Goal: Information Seeking & Learning: Check status

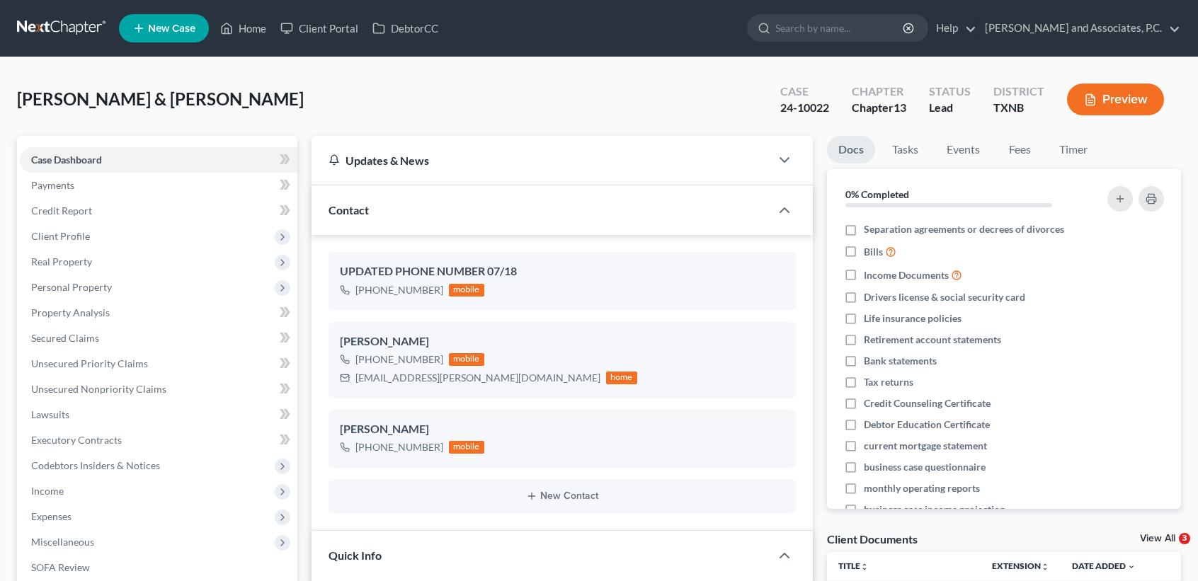
select select "8"
select select "0"
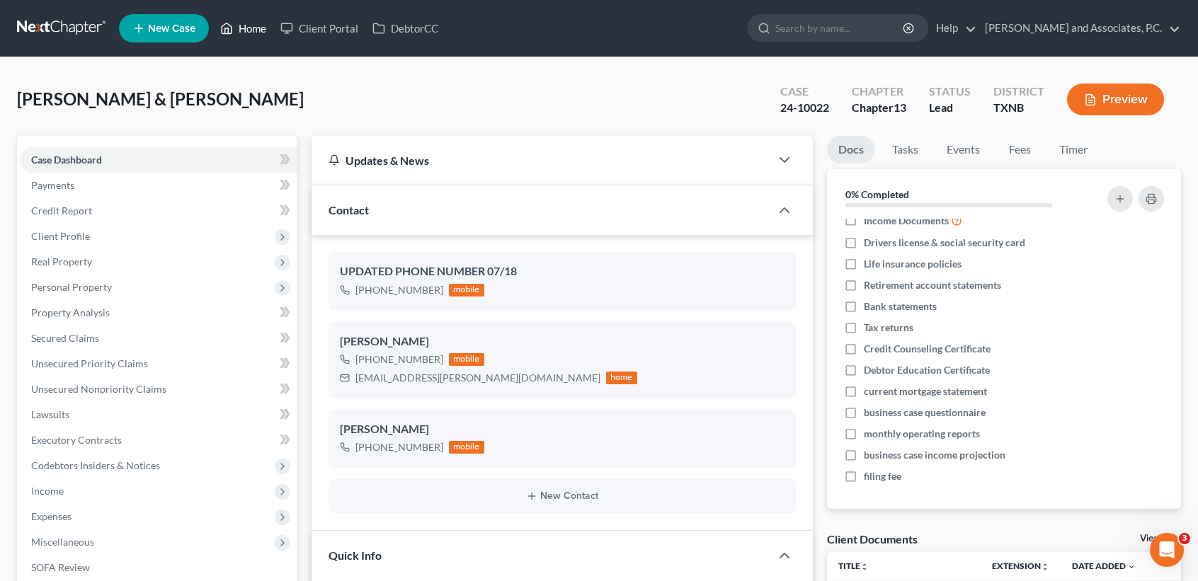
drag, startPoint x: 227, startPoint y: 30, endPoint x: 451, endPoint y: 160, distance: 258.6
click at [227, 30] on icon at bounding box center [226, 28] width 13 height 17
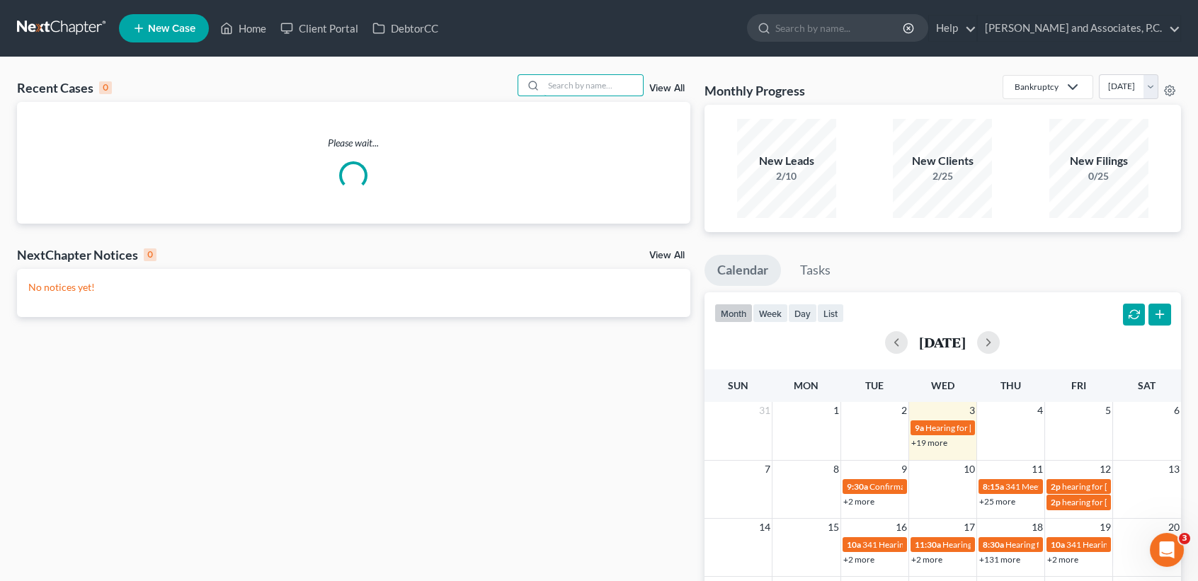
drag, startPoint x: 552, startPoint y: 85, endPoint x: 567, endPoint y: 72, distance: 20.1
click at [552, 84] on input "search" at bounding box center [593, 85] width 99 height 21
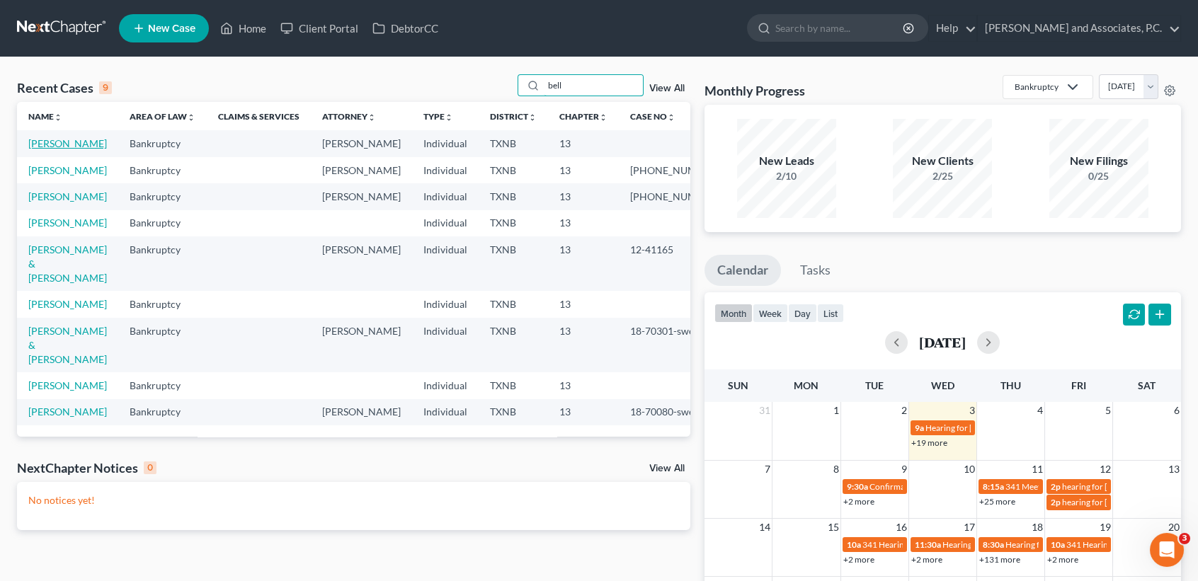
type input "bell"
click at [47, 141] on link "[PERSON_NAME]" at bounding box center [67, 143] width 79 height 12
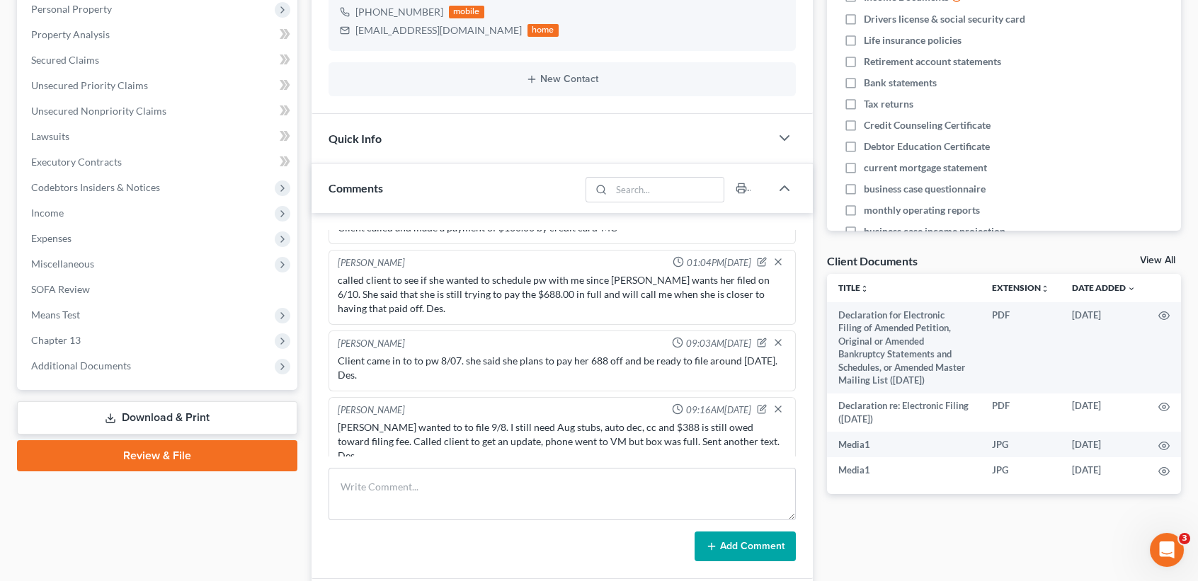
scroll to position [566, 0]
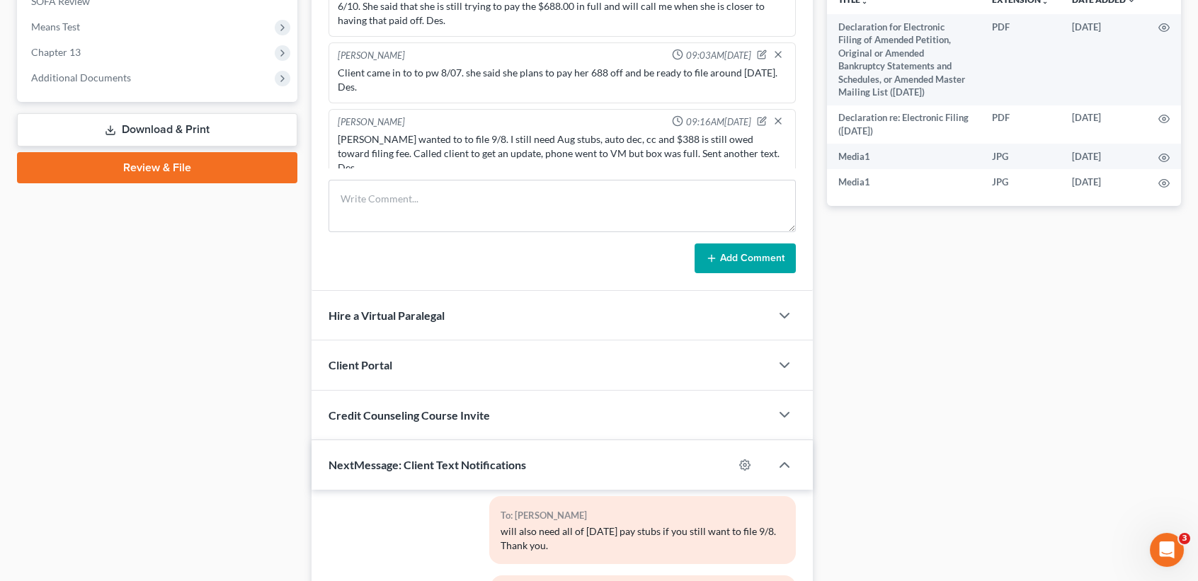
click at [416, 426] on div "Credit Counseling Course Invite" at bounding box center [541, 415] width 459 height 49
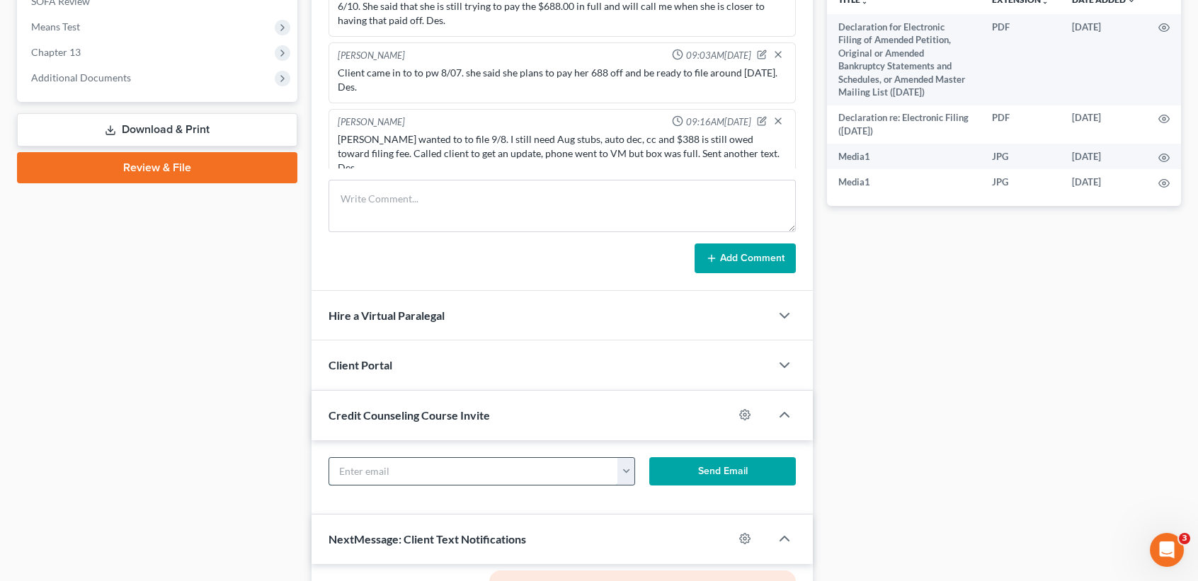
click at [438, 481] on input "text" at bounding box center [473, 471] width 289 height 27
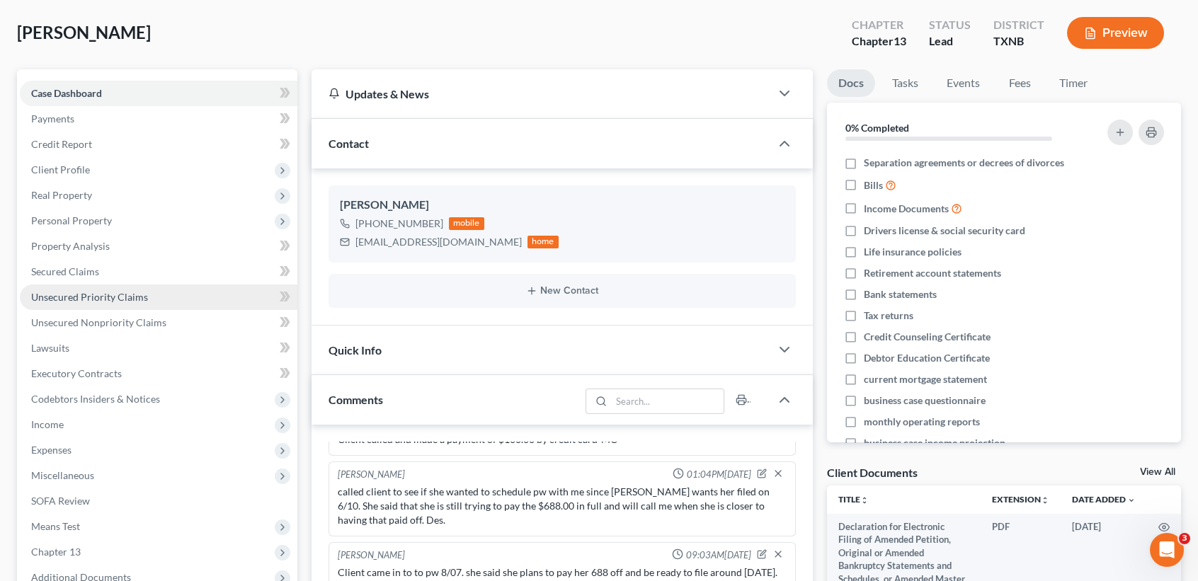
scroll to position [0, 0]
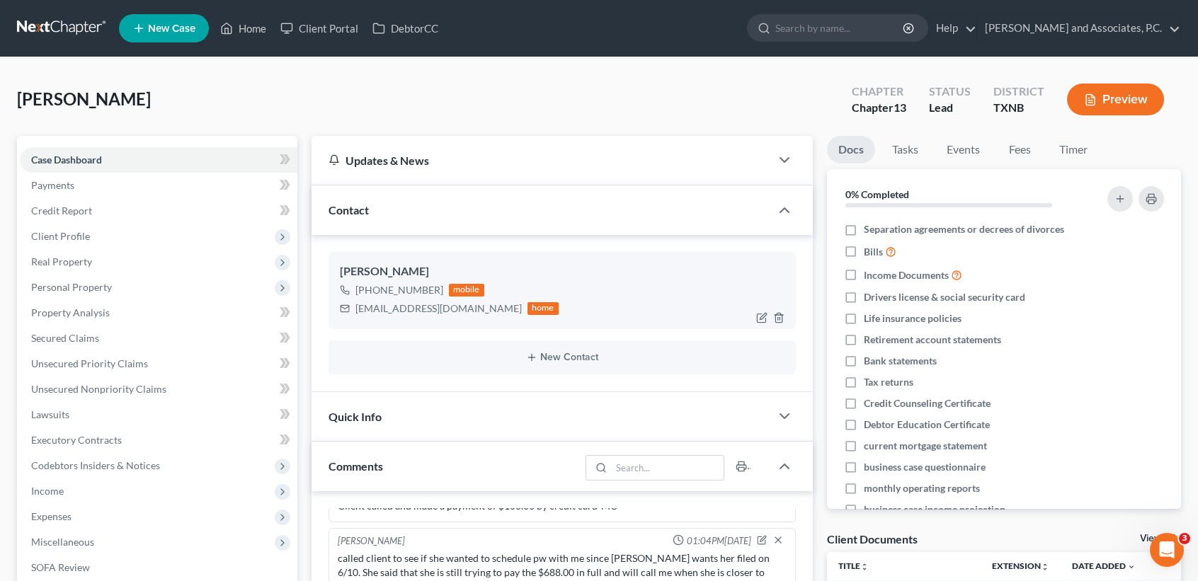
click at [439, 323] on div "[PERSON_NAME] [PHONE_NUMBER] mobile [EMAIL_ADDRESS][DOMAIN_NAME] home" at bounding box center [562, 290] width 467 height 76
drag, startPoint x: 356, startPoint y: 308, endPoint x: 486, endPoint y: 307, distance: 129.6
click at [486, 307] on div "[EMAIL_ADDRESS][DOMAIN_NAME] home" at bounding box center [449, 309] width 219 height 18
click at [454, 321] on div "[PERSON_NAME] [PHONE_NUMBER] mobile [EMAIL_ADDRESS][DOMAIN_NAME] home" at bounding box center [562, 290] width 467 height 76
click at [405, 327] on div "[PERSON_NAME] [PHONE_NUMBER] mobile [EMAIL_ADDRESS][DOMAIN_NAME] home" at bounding box center [562, 290] width 467 height 76
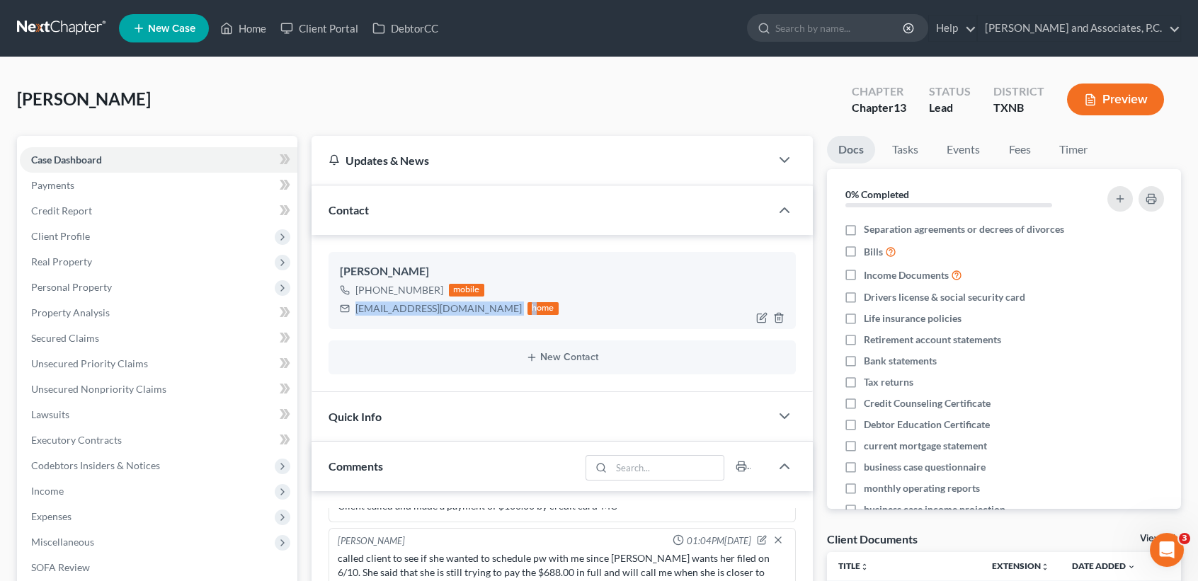
click at [367, 320] on div "[PERSON_NAME] [PHONE_NUMBER] mobile [EMAIL_ADDRESS][DOMAIN_NAME] home" at bounding box center [562, 290] width 467 height 76
click at [357, 309] on div "[EMAIL_ADDRESS][DOMAIN_NAME]" at bounding box center [438, 309] width 166 height 14
click at [392, 327] on div "[PERSON_NAME] [PHONE_NUMBER] mobile [EMAIL_ADDRESS][DOMAIN_NAME] home" at bounding box center [562, 290] width 467 height 76
drag, startPoint x: 353, startPoint y: 310, endPoint x: 363, endPoint y: 309, distance: 10.0
click at [404, 314] on div "[EMAIL_ADDRESS][DOMAIN_NAME] home" at bounding box center [449, 309] width 219 height 18
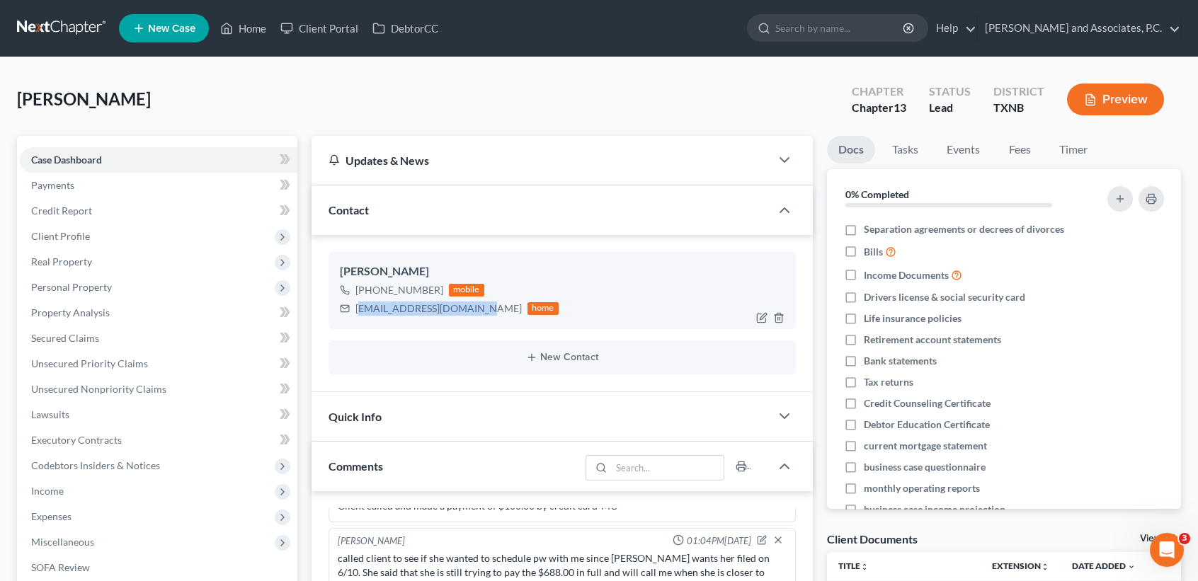
drag, startPoint x: 363, startPoint y: 309, endPoint x: 471, endPoint y: 307, distance: 108.4
click at [471, 307] on div "[EMAIL_ADDRESS][DOMAIN_NAME]" at bounding box center [438, 309] width 166 height 14
copy div "[EMAIL_ADDRESS][DOMAIN_NAME]"
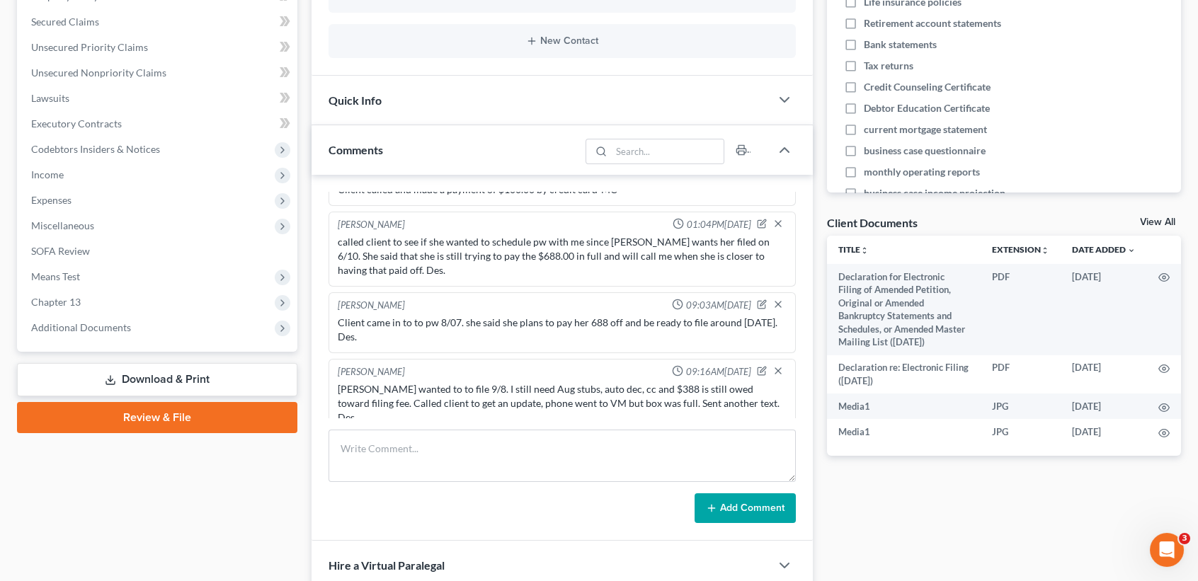
scroll to position [472, 0]
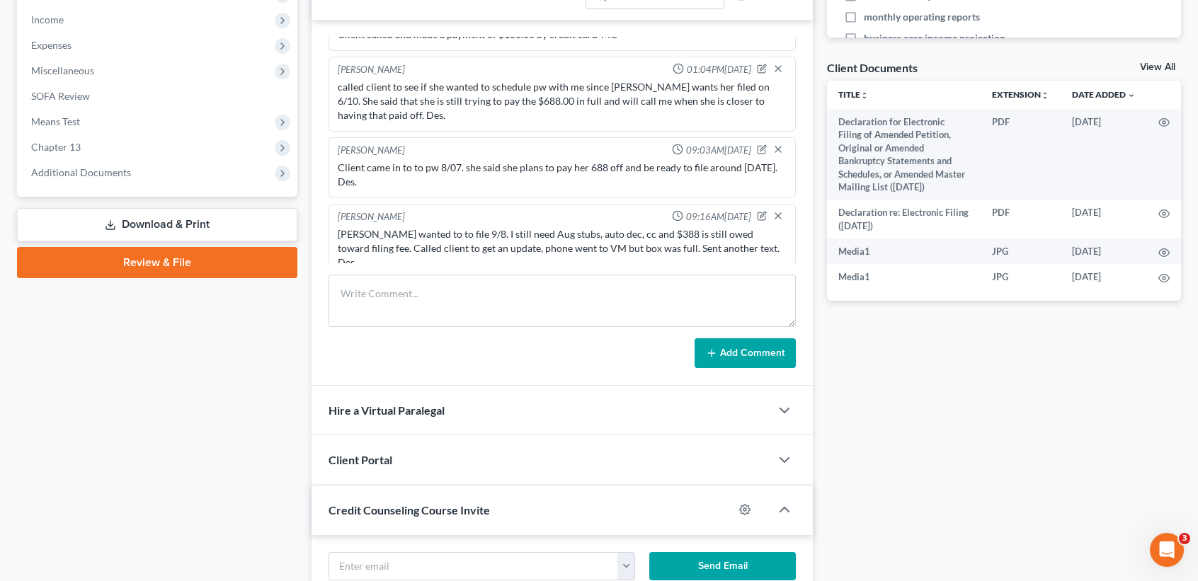
drag, startPoint x: 466, startPoint y: 426, endPoint x: 382, endPoint y: 345, distance: 116.2
click at [464, 422] on div "Hire a Virtual Paralegal" at bounding box center [541, 410] width 459 height 49
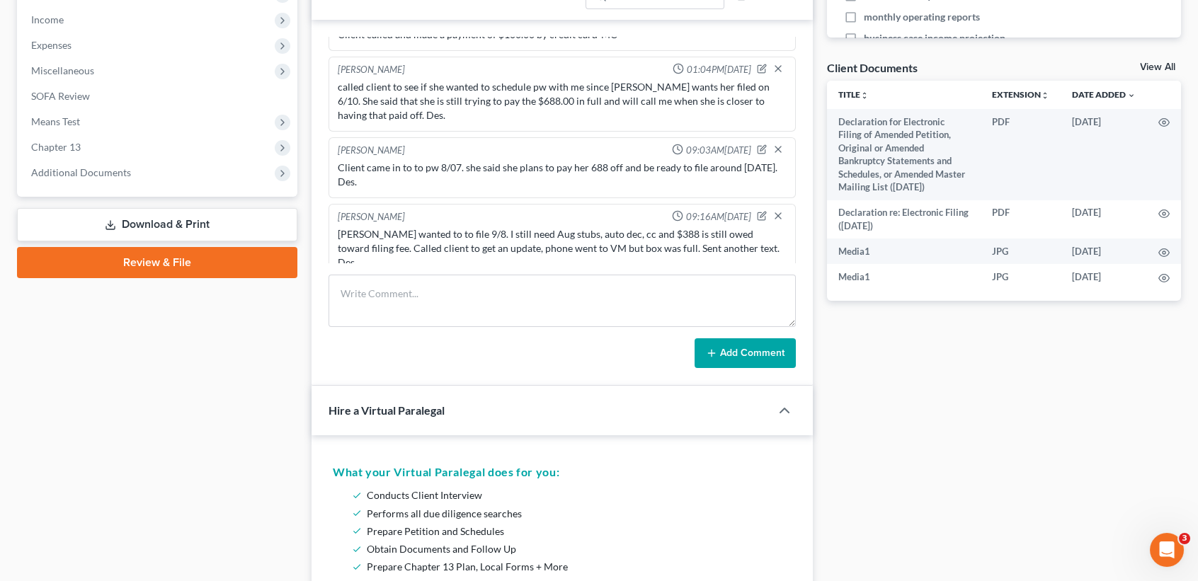
scroll to position [0, 0]
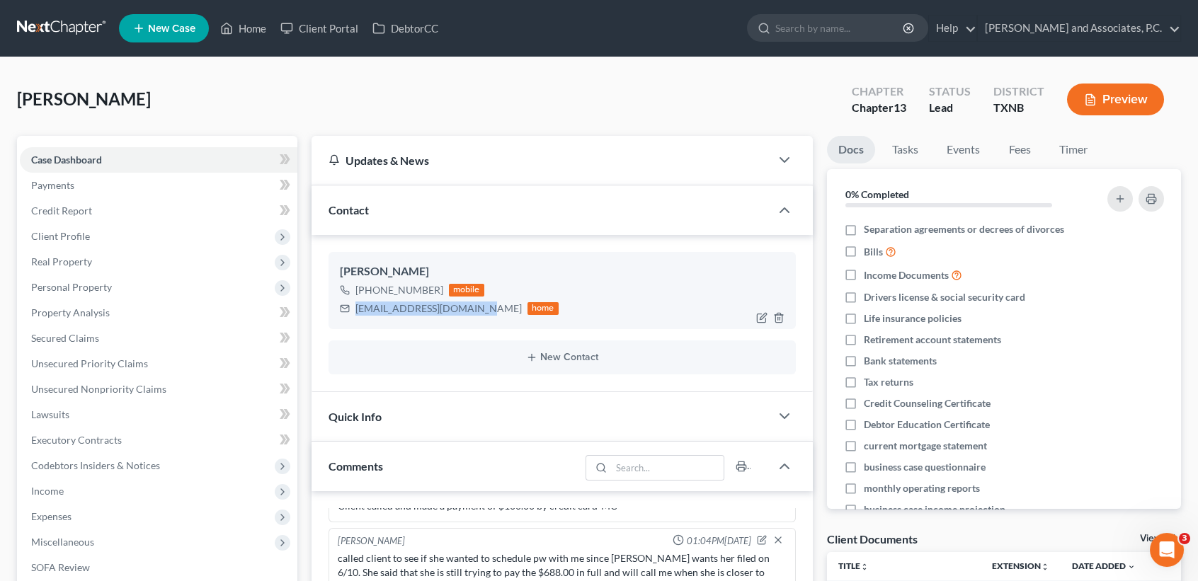
drag, startPoint x: 353, startPoint y: 306, endPoint x: 443, endPoint y: 308, distance: 89.2
click at [470, 308] on div "[EMAIL_ADDRESS][DOMAIN_NAME] home" at bounding box center [449, 309] width 219 height 18
copy div "[EMAIL_ADDRESS][DOMAIN_NAME]"
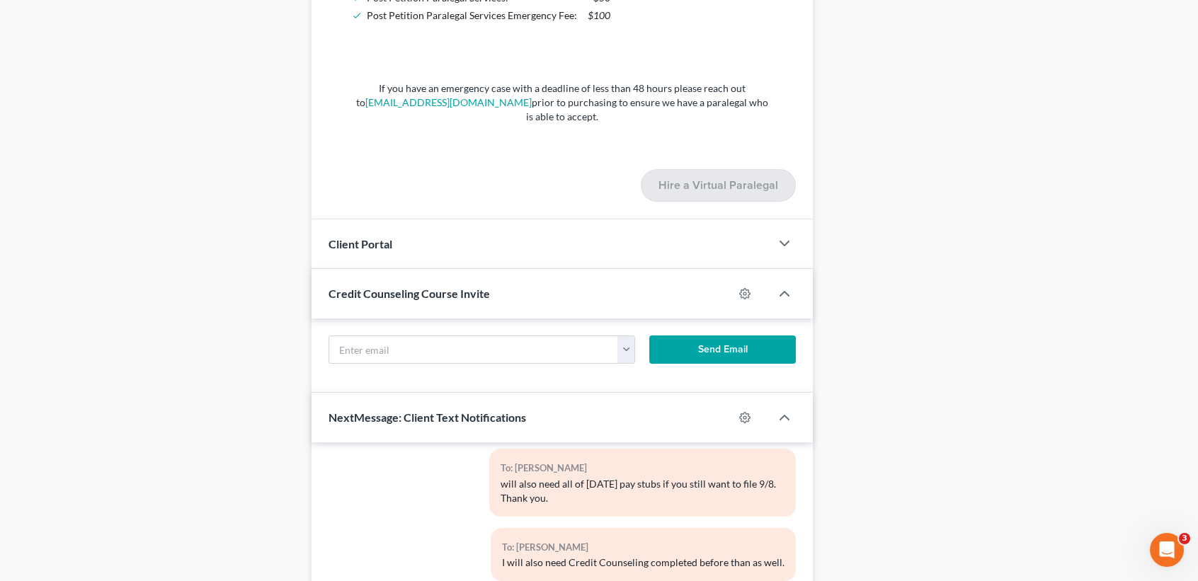
scroll to position [1510, 0]
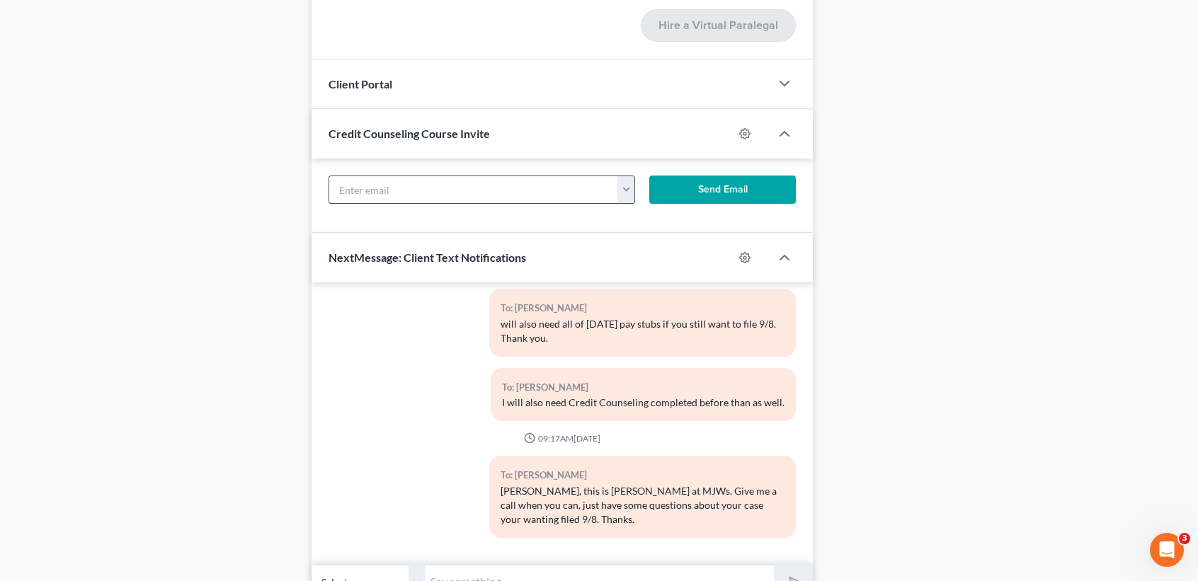
paste input "[EMAIL_ADDRESS][DOMAIN_NAME]"
type input "[EMAIL_ADDRESS][DOMAIN_NAME]"
click at [758, 186] on button "Send Email" at bounding box center [722, 190] width 147 height 28
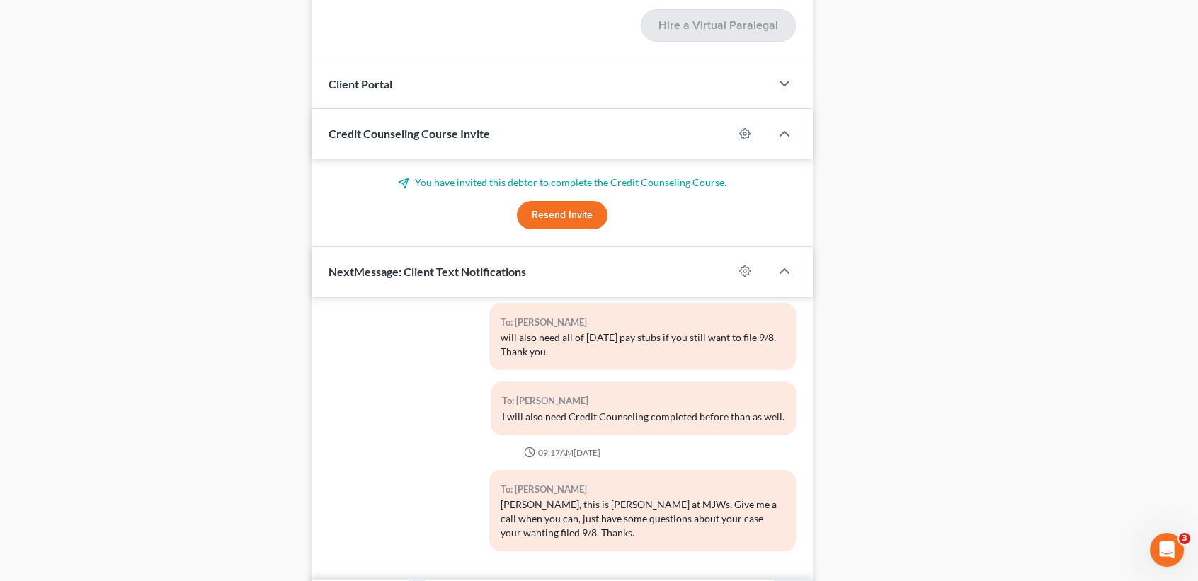
scroll to position [1594, 0]
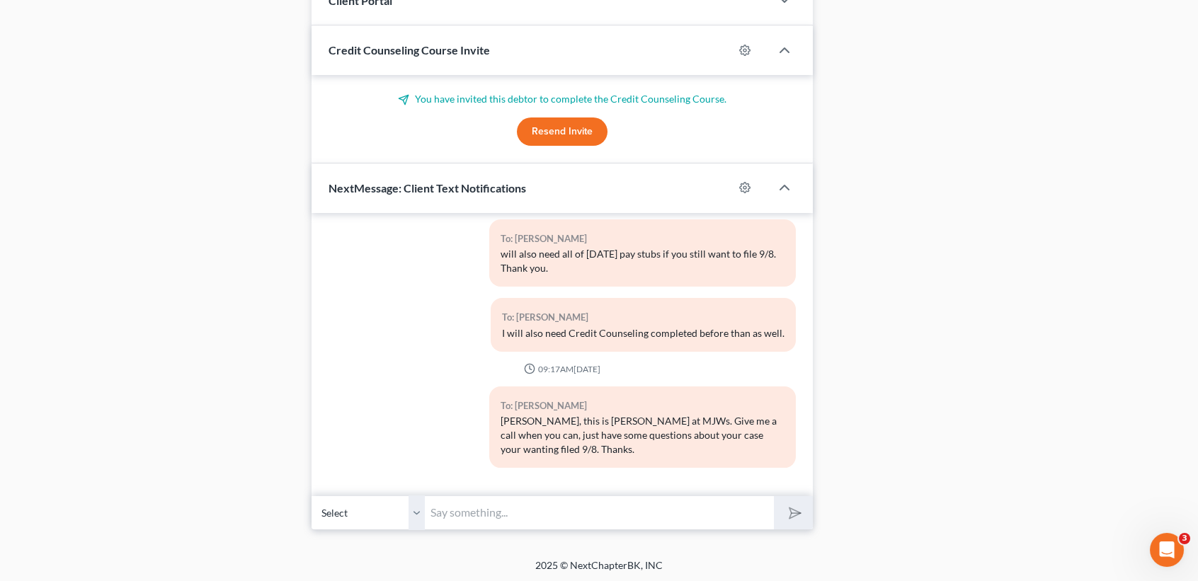
click at [725, 504] on input "text" at bounding box center [599, 513] width 349 height 35
type input "Code : MW16841"
click at [774, 496] on button "submit" at bounding box center [793, 512] width 39 height 33
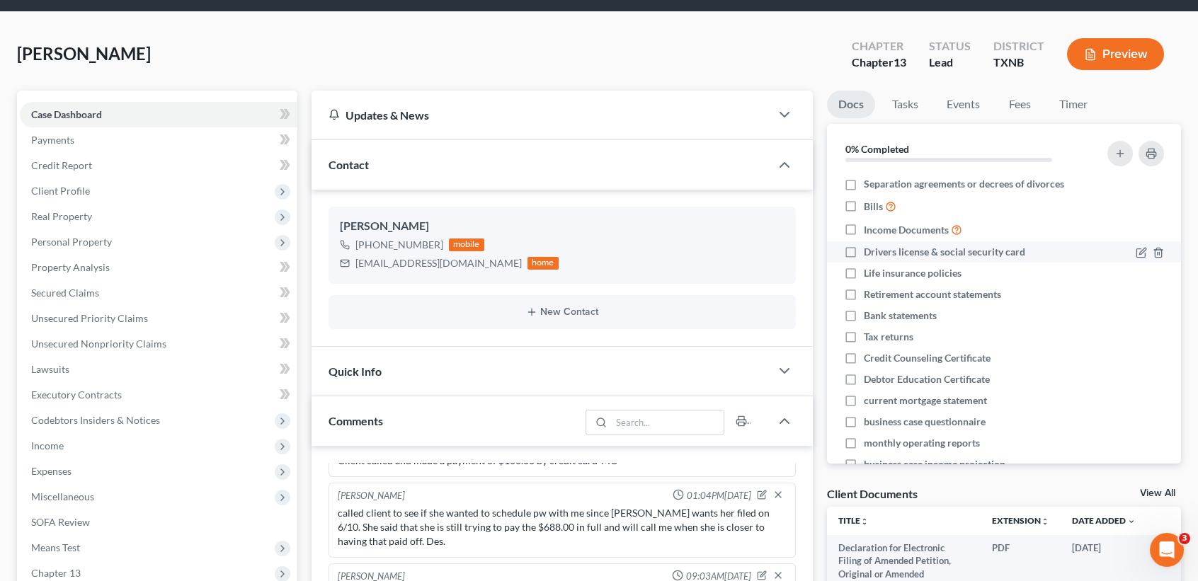
scroll to position [0, 0]
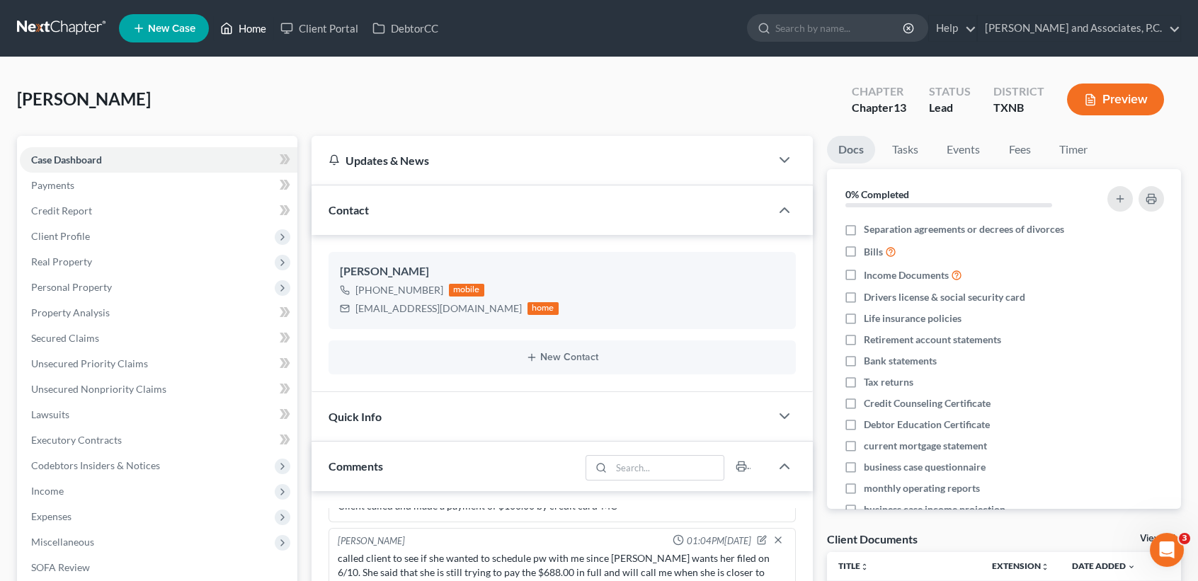
click at [244, 40] on link "Home" at bounding box center [243, 28] width 60 height 25
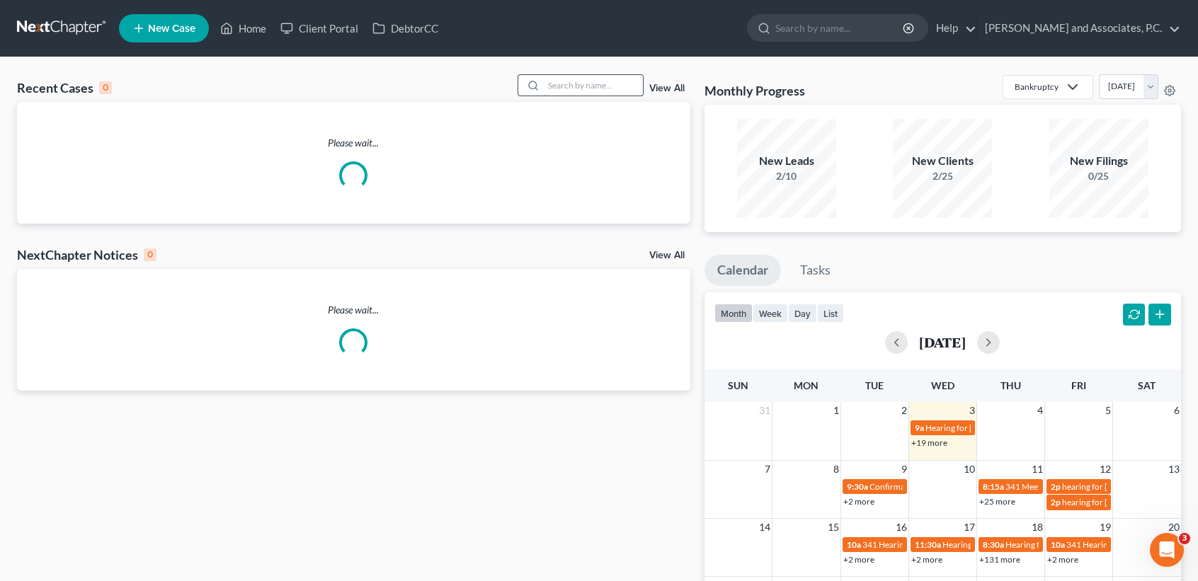
click at [594, 88] on input "search" at bounding box center [593, 85] width 99 height 21
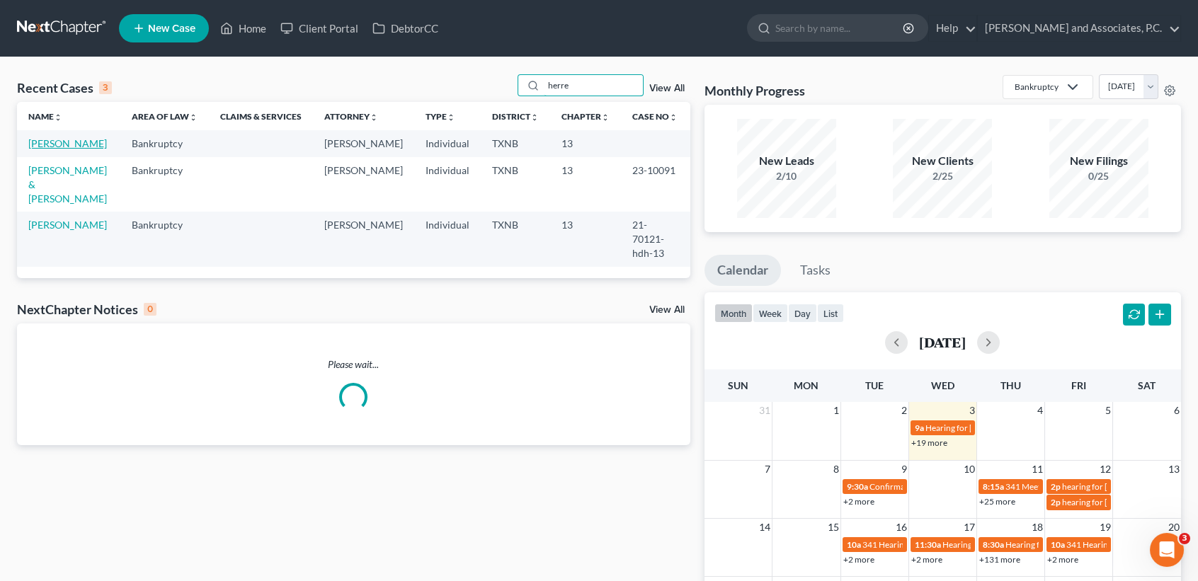
type input "herre"
click at [72, 144] on link "[PERSON_NAME]" at bounding box center [67, 143] width 79 height 12
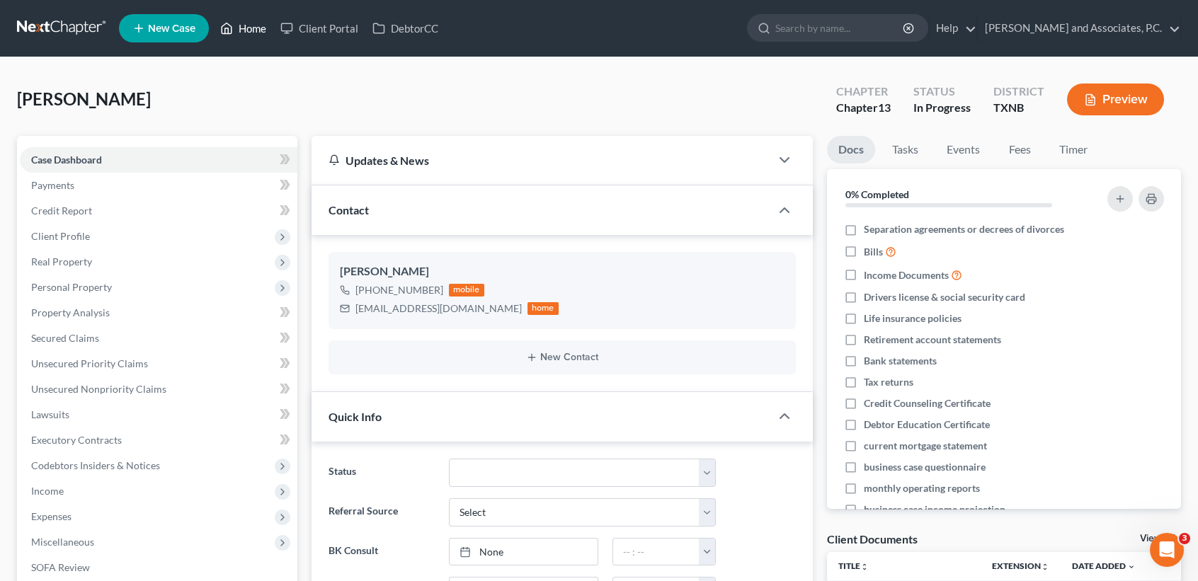
click at [239, 33] on link "Home" at bounding box center [243, 28] width 60 height 25
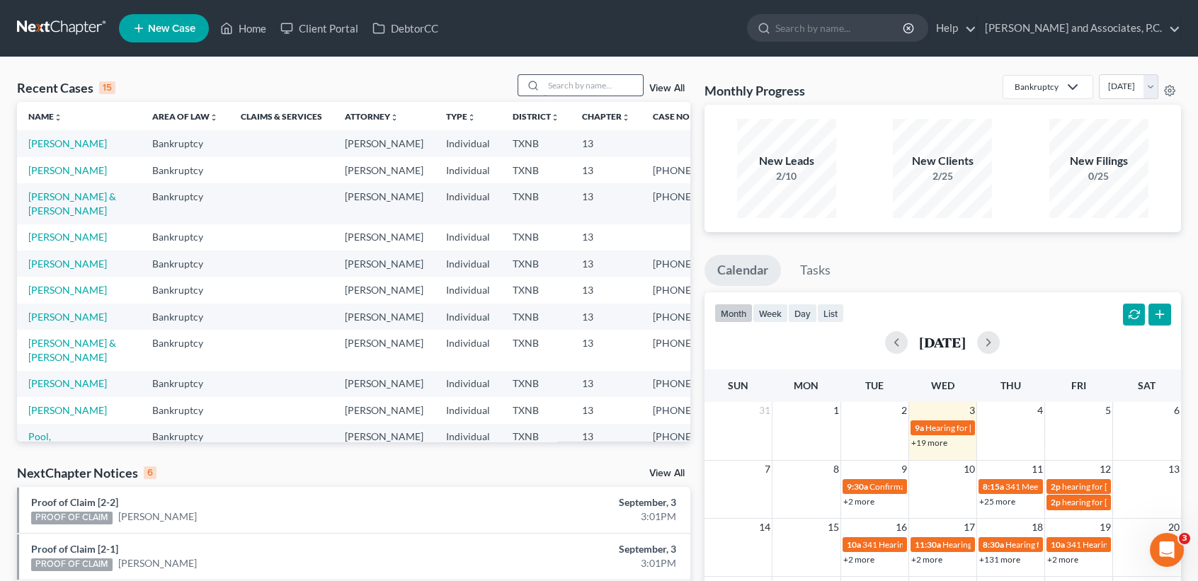
click at [568, 80] on input "search" at bounding box center [593, 85] width 99 height 21
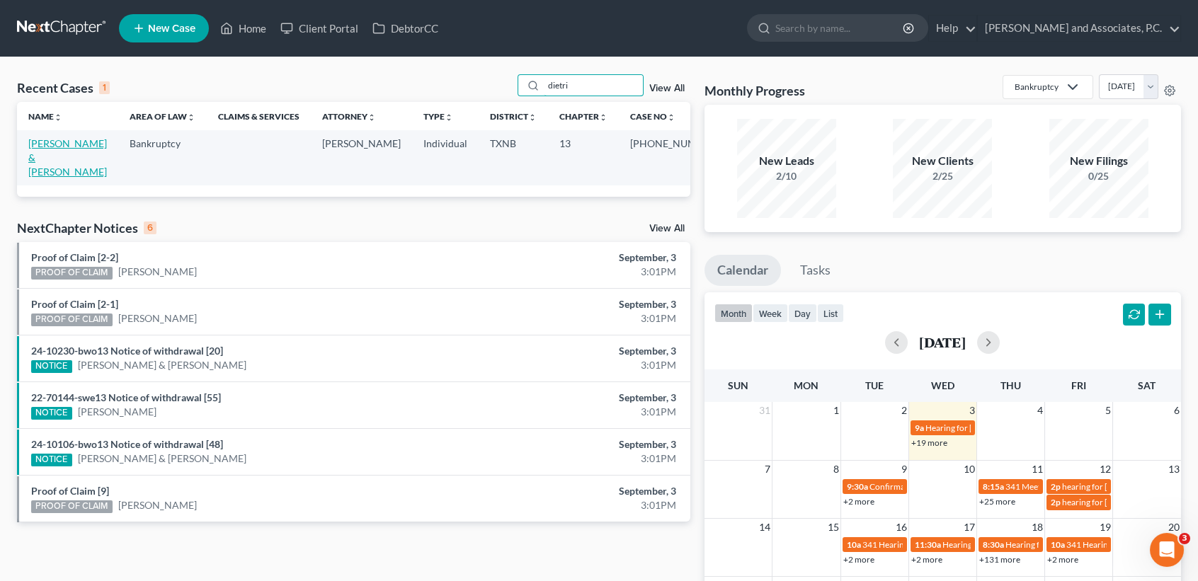
type input "dietri"
click at [38, 150] on link "[PERSON_NAME] & [PERSON_NAME]" at bounding box center [67, 157] width 79 height 40
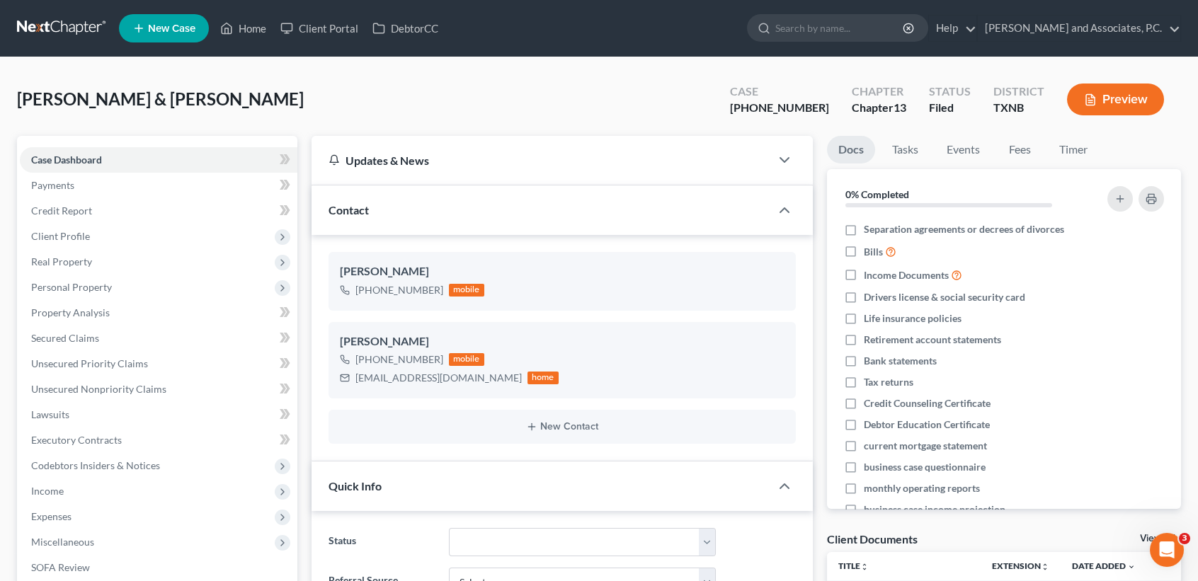
scroll to position [143, 0]
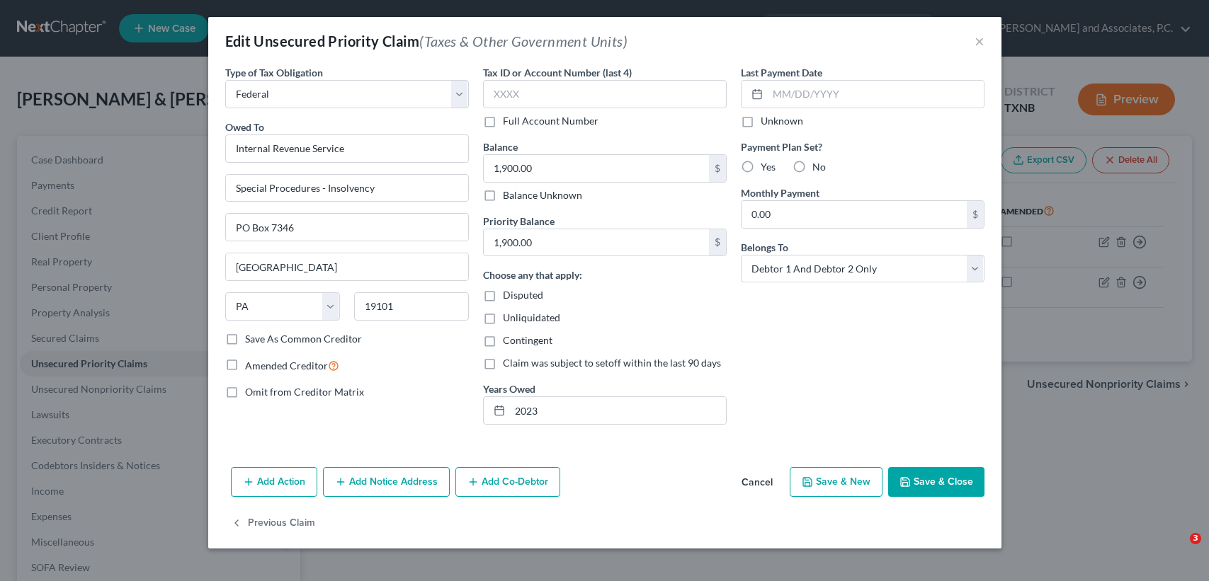
select select "0"
select select "39"
select select "2"
click at [980, 44] on button "×" at bounding box center [979, 41] width 10 height 17
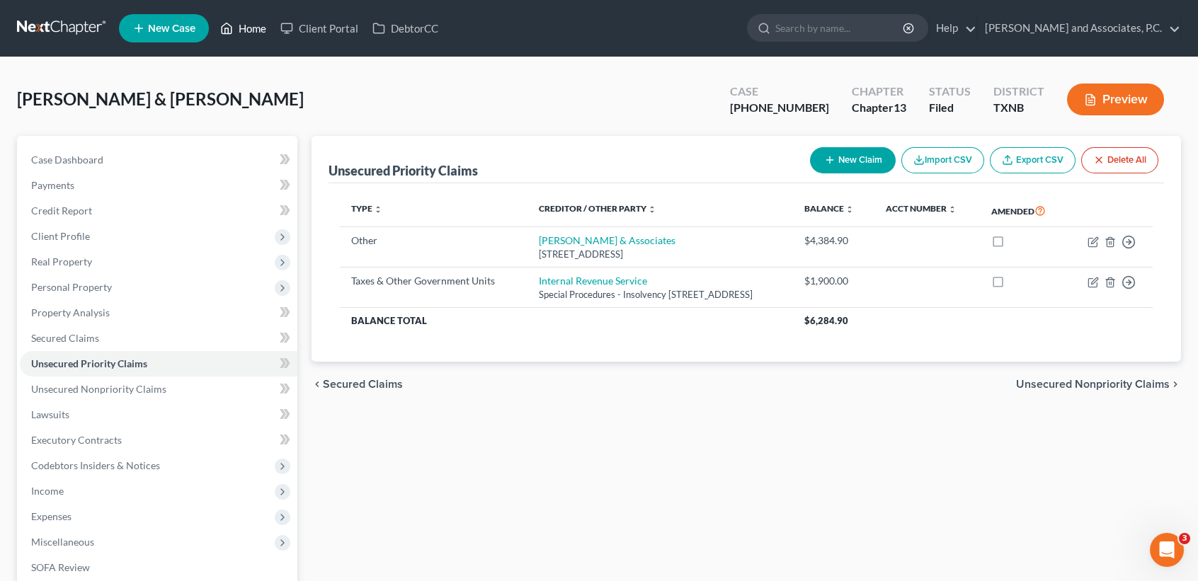
click at [239, 34] on link "Home" at bounding box center [243, 28] width 60 height 25
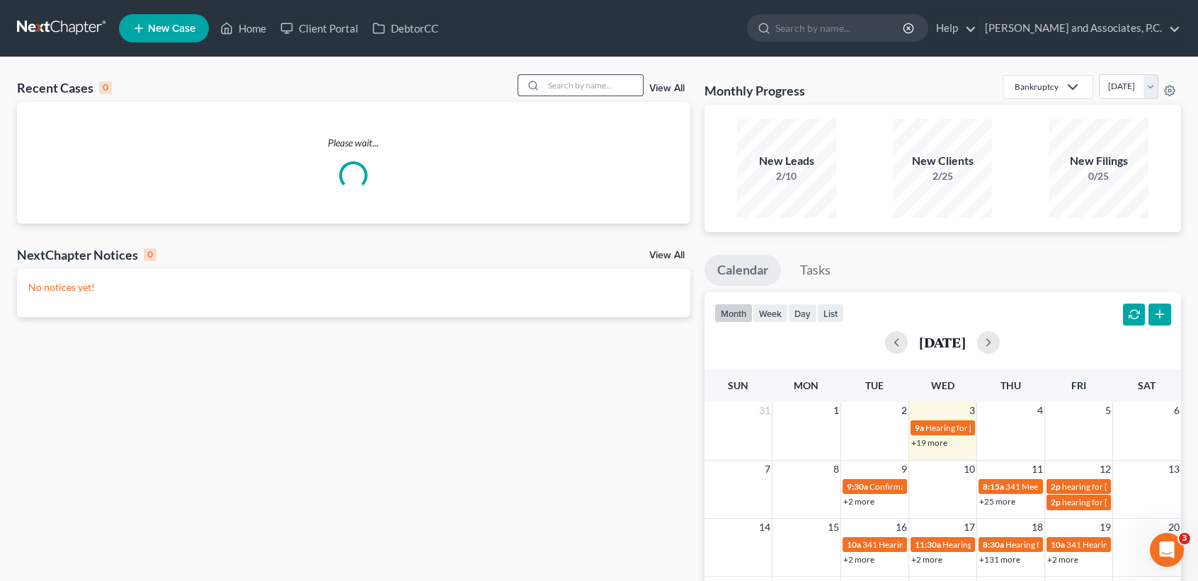
click at [616, 91] on input "search" at bounding box center [593, 85] width 99 height 21
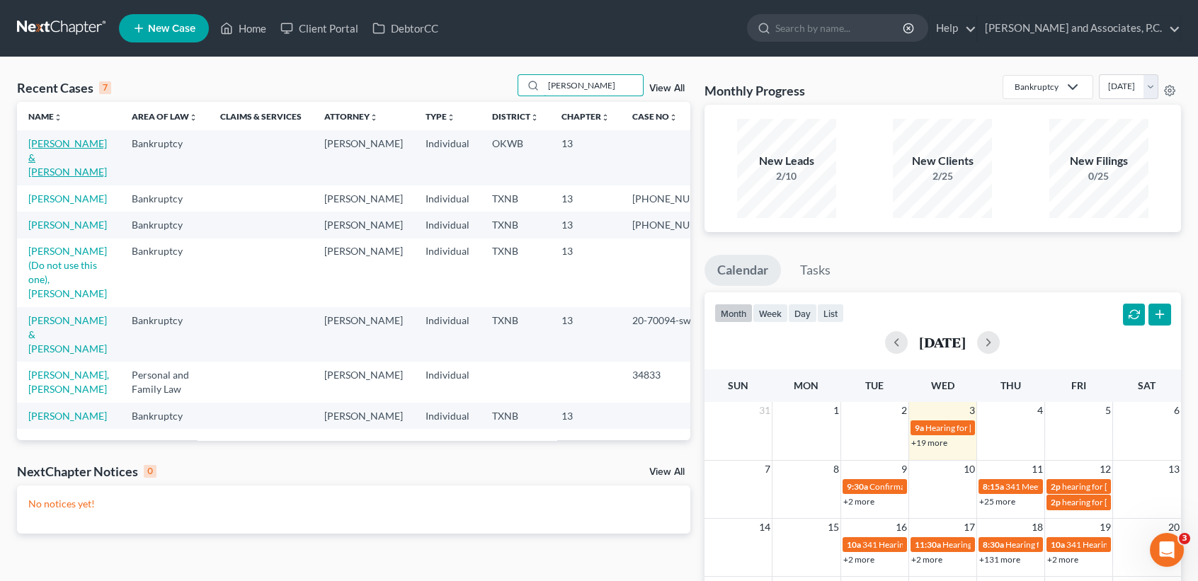
type input "hughes"
click at [52, 158] on link "Hughes, Gregory & Melissa" at bounding box center [67, 157] width 79 height 40
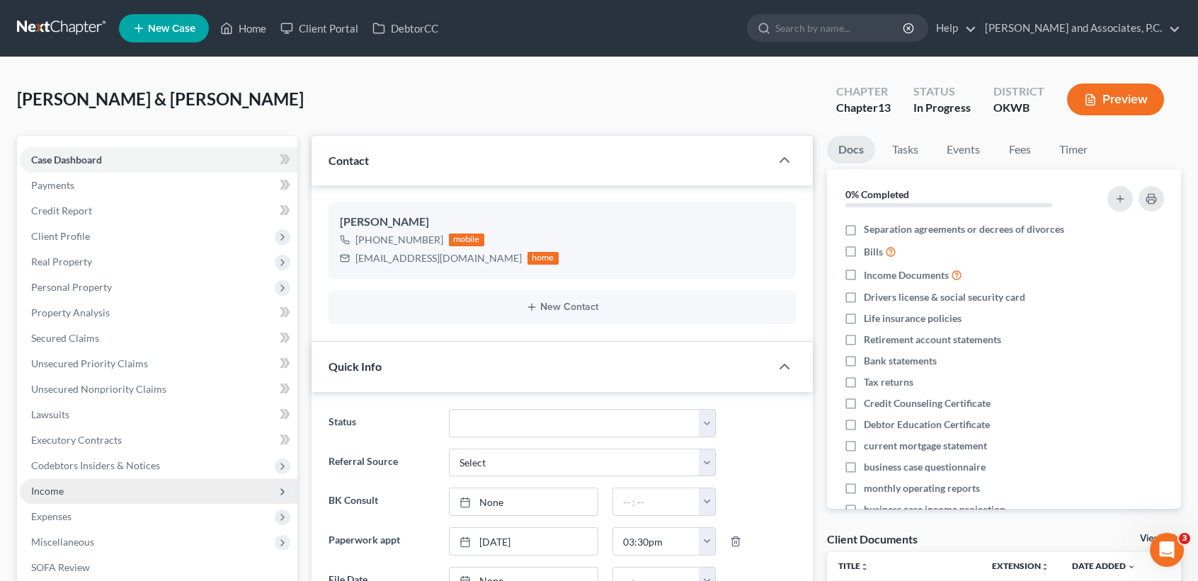
scroll to position [1808, 0]
click at [71, 486] on span "Income" at bounding box center [159, 491] width 278 height 25
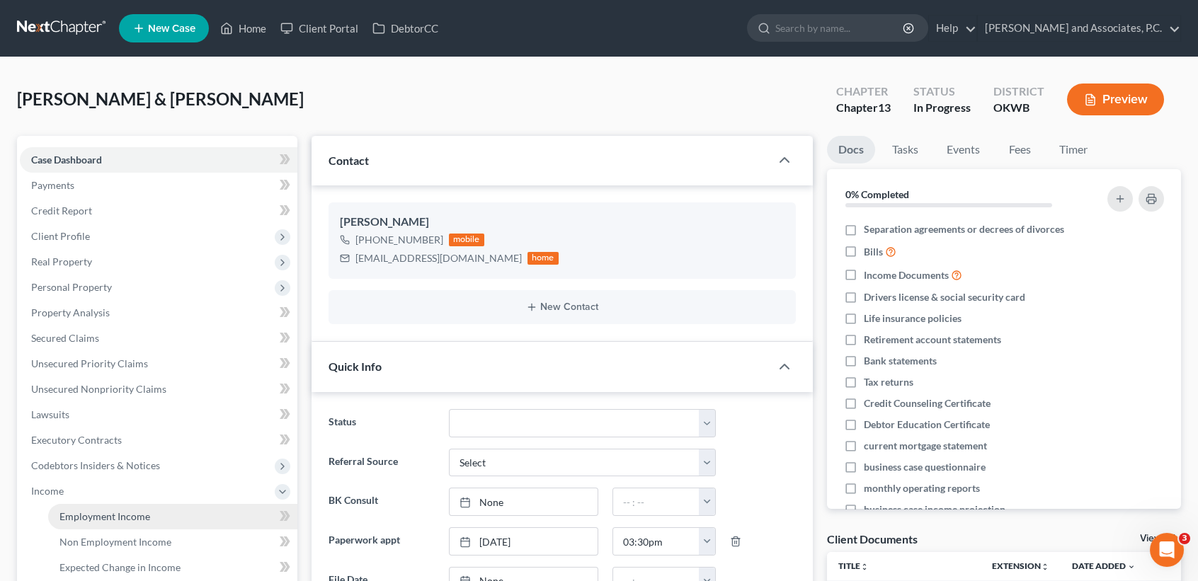
click at [77, 516] on span "Employment Income" at bounding box center [104, 517] width 91 height 12
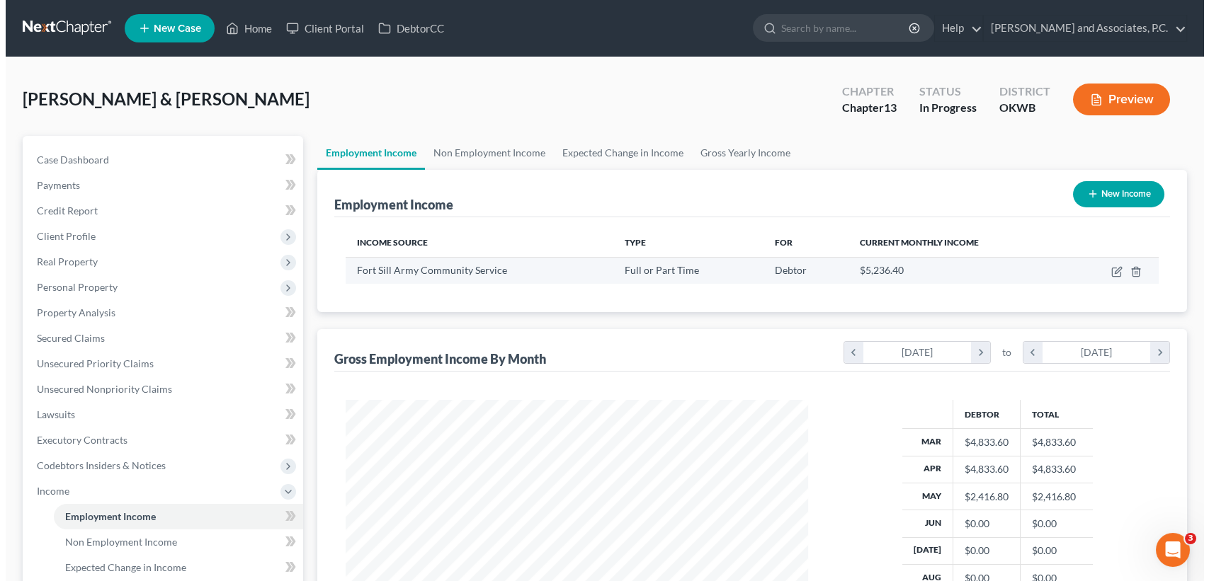
scroll to position [253, 490]
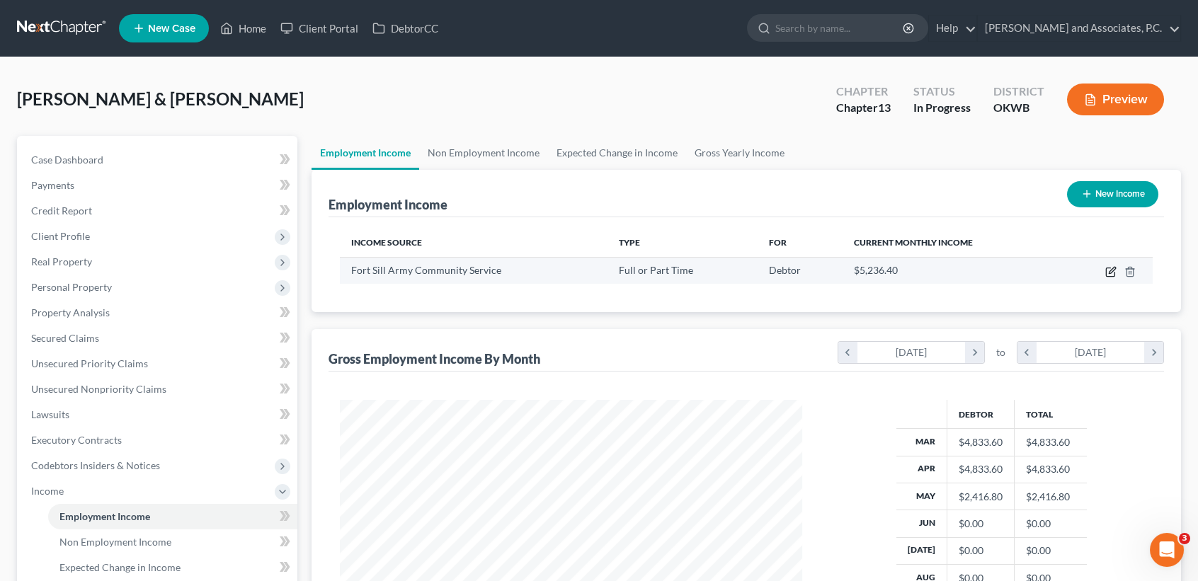
click at [1112, 274] on icon "button" at bounding box center [1110, 271] width 11 height 11
select select "0"
select select "37"
select select "2"
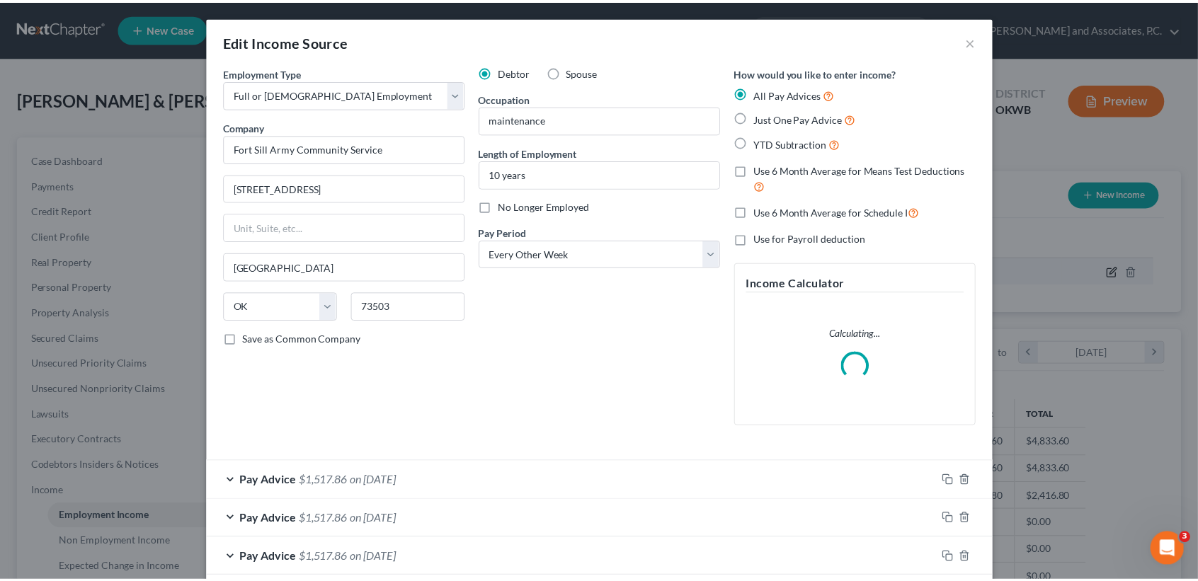
scroll to position [253, 495]
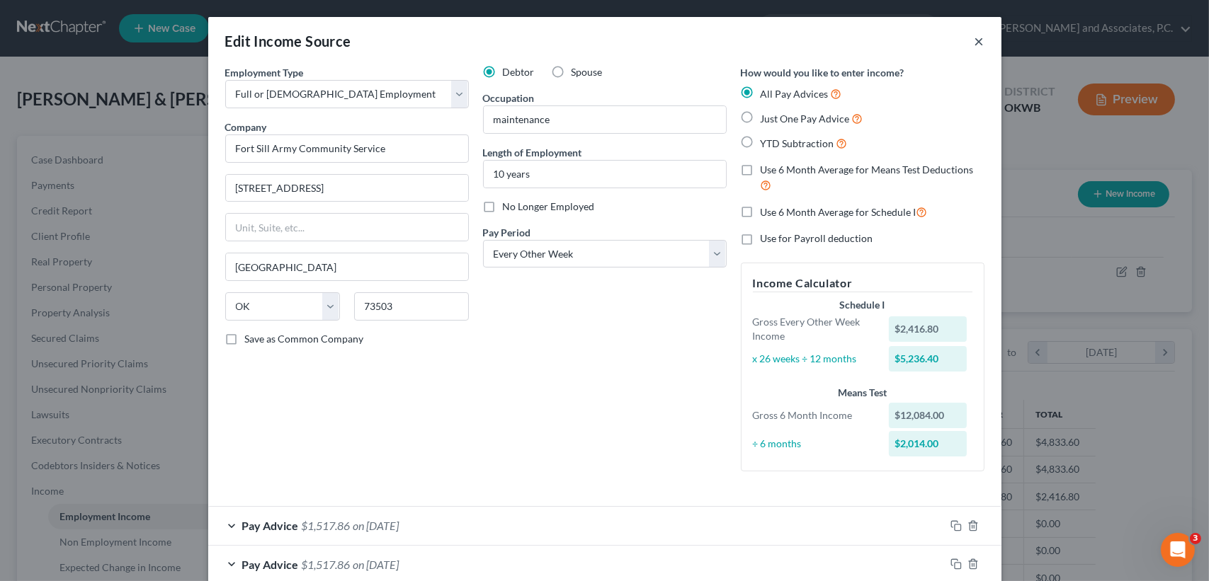
click at [974, 41] on button "×" at bounding box center [979, 41] width 10 height 17
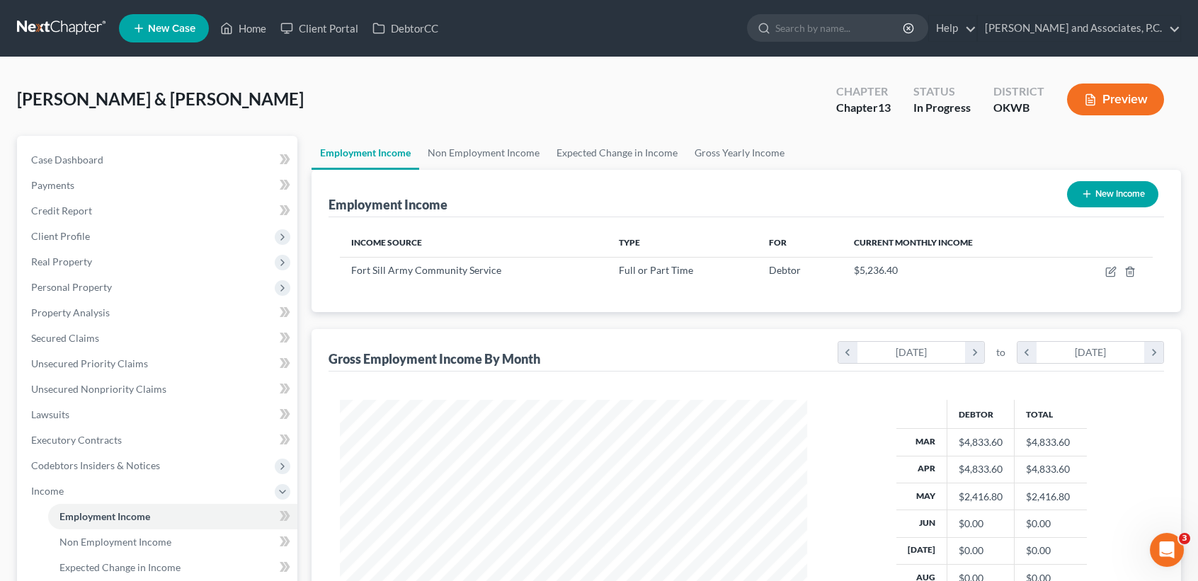
scroll to position [707804, 707567]
click at [234, 30] on link "Home" at bounding box center [243, 28] width 60 height 25
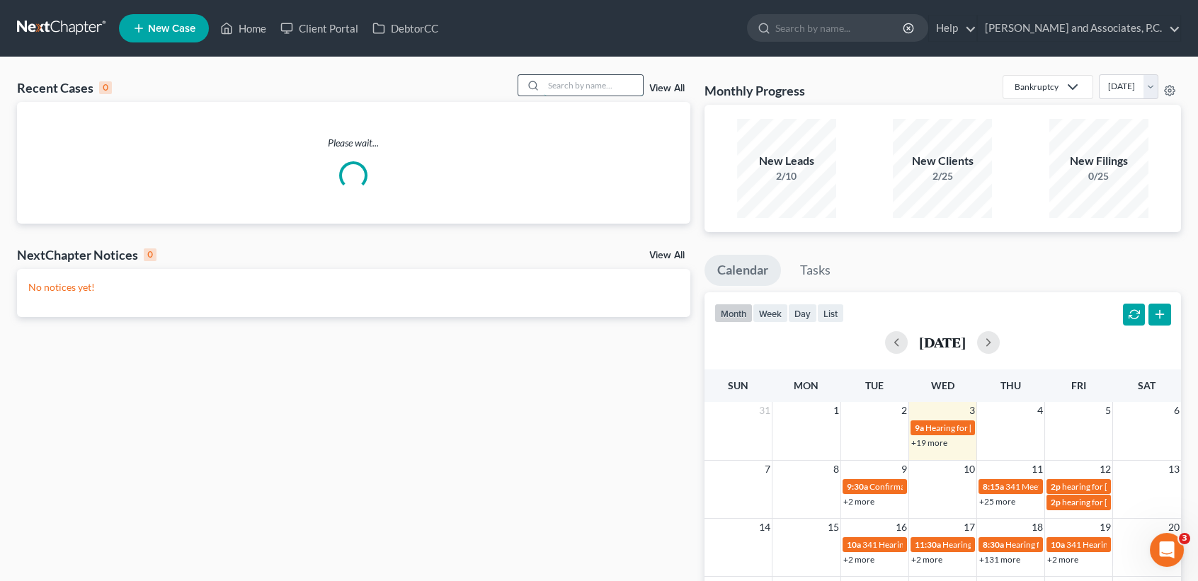
click at [568, 80] on input "search" at bounding box center [593, 85] width 99 height 21
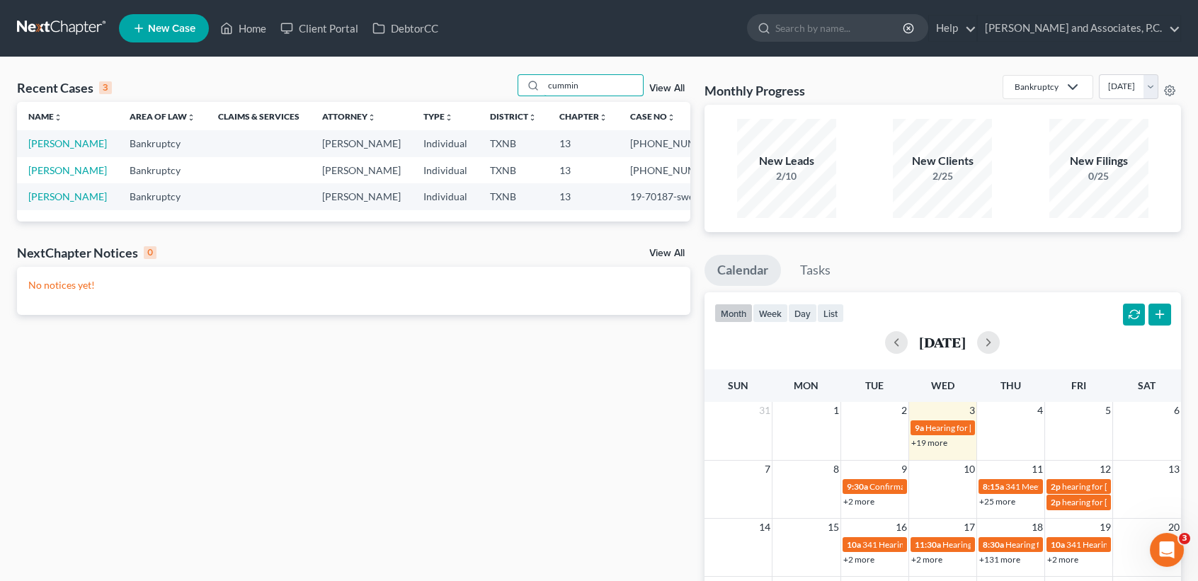
type input "cummin"
click at [52, 183] on td "Cummings, James" at bounding box center [67, 170] width 101 height 26
click at [52, 176] on link "Cummings, James" at bounding box center [67, 170] width 79 height 12
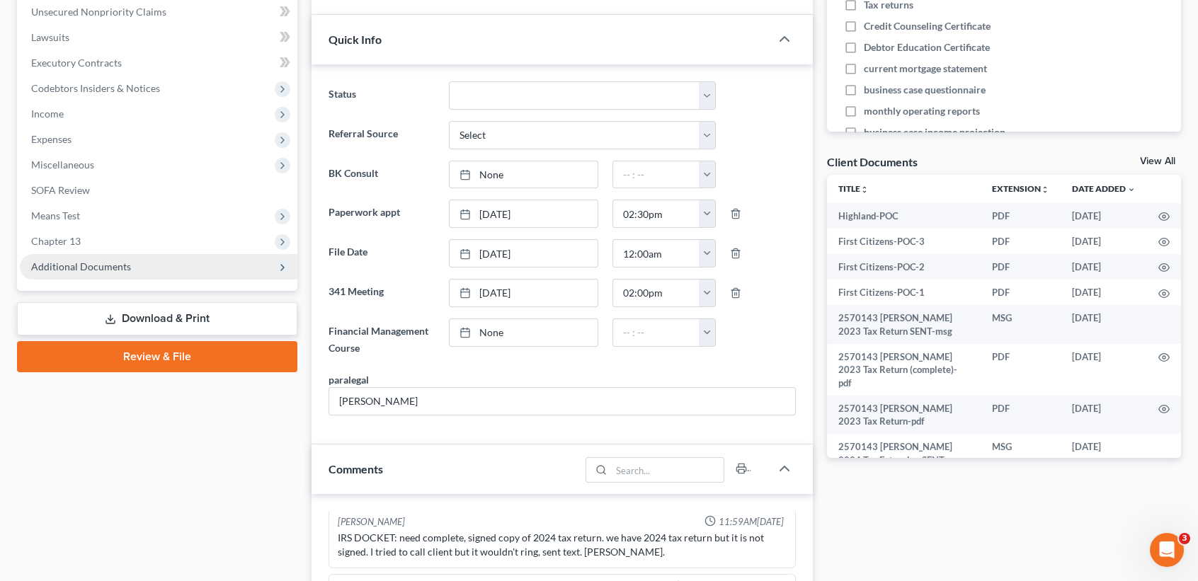
scroll to position [182, 0]
click at [80, 276] on span "Additional Documents" at bounding box center [159, 266] width 278 height 25
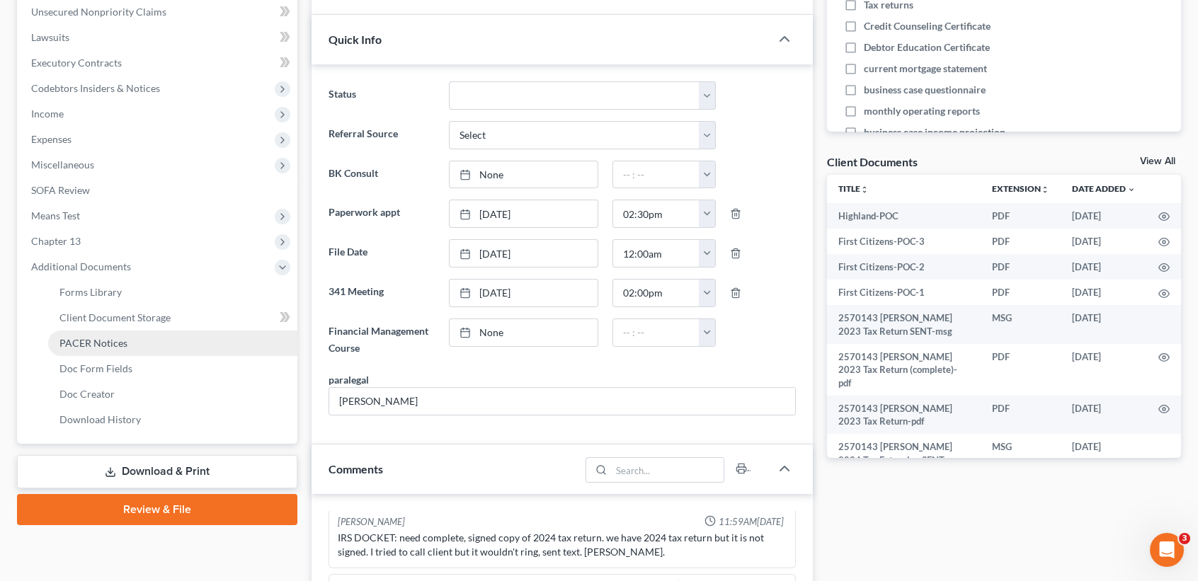
drag, startPoint x: 96, startPoint y: 335, endPoint x: 103, endPoint y: 346, distance: 13.7
click at [96, 334] on link "PACER Notices" at bounding box center [172, 343] width 249 height 25
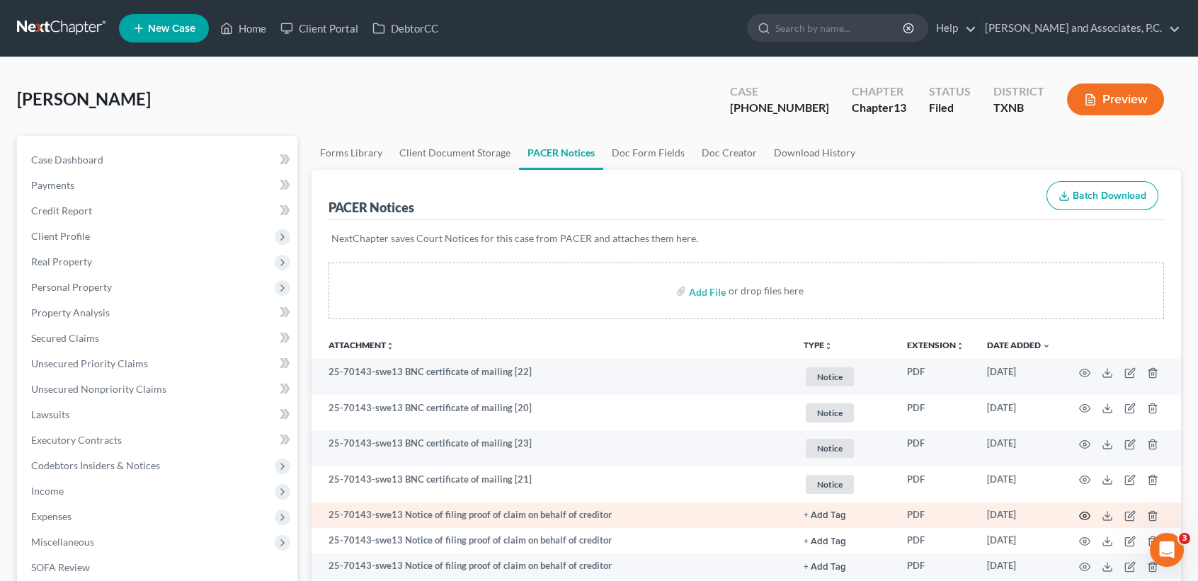
click at [1080, 520] on icon "button" at bounding box center [1085, 517] width 11 height 8
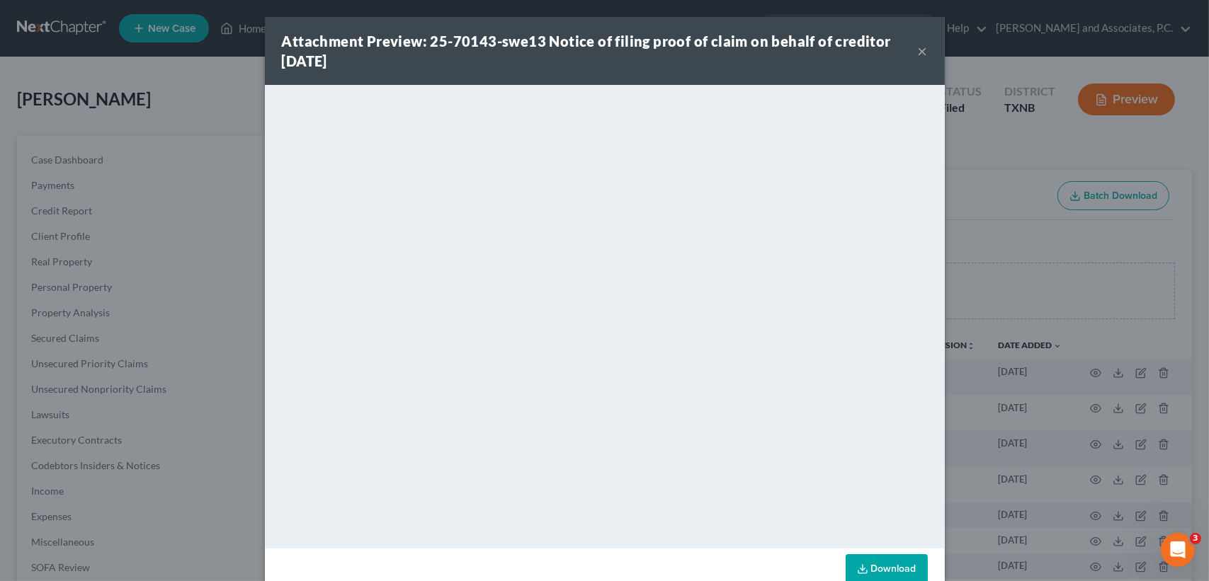
click at [919, 47] on button "×" at bounding box center [923, 50] width 10 height 17
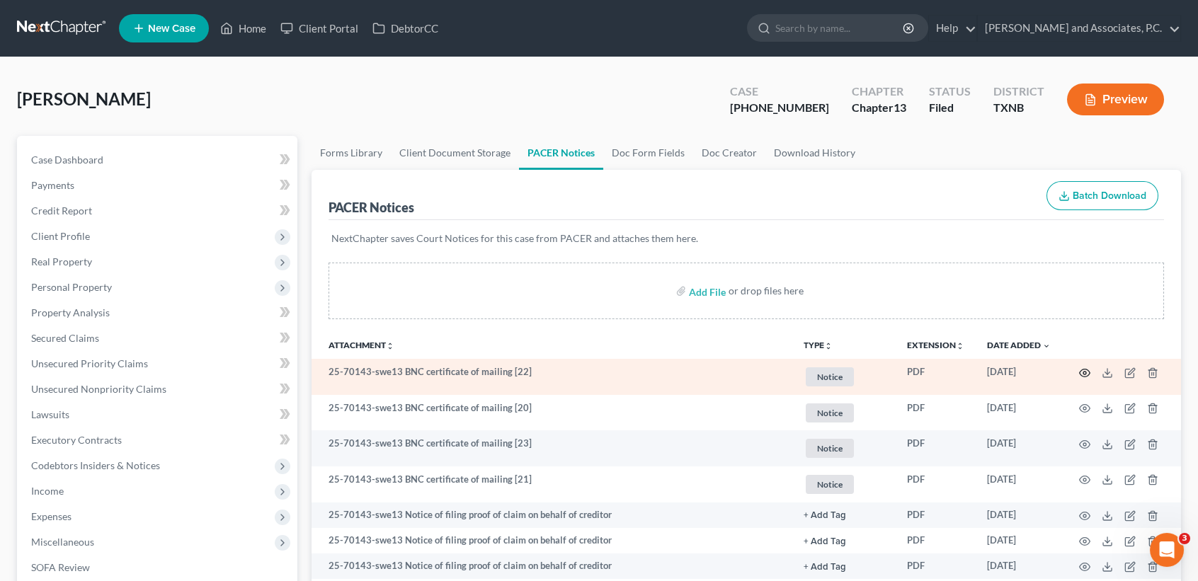
click at [1083, 369] on icon "button" at bounding box center [1085, 373] width 11 height 8
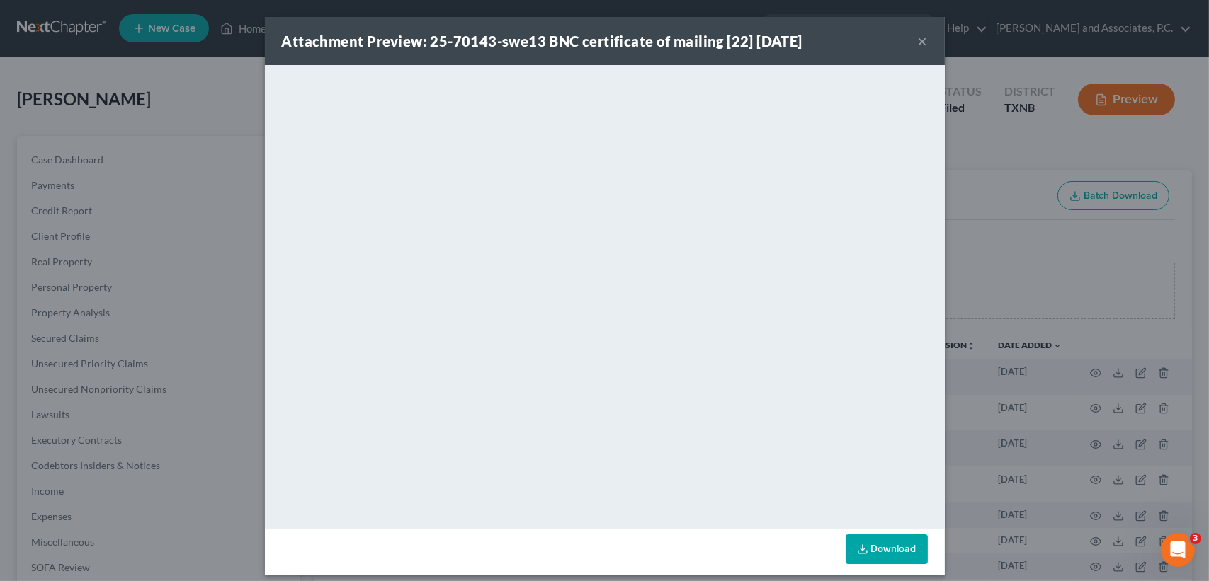
click at [918, 41] on button "×" at bounding box center [923, 41] width 10 height 17
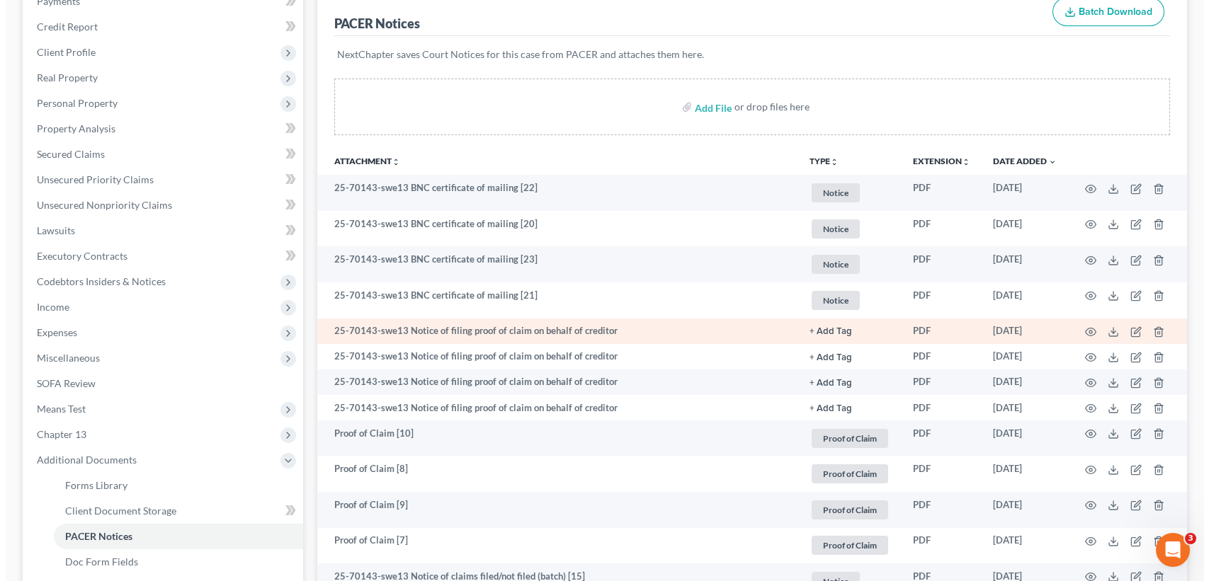
scroll to position [188, 0]
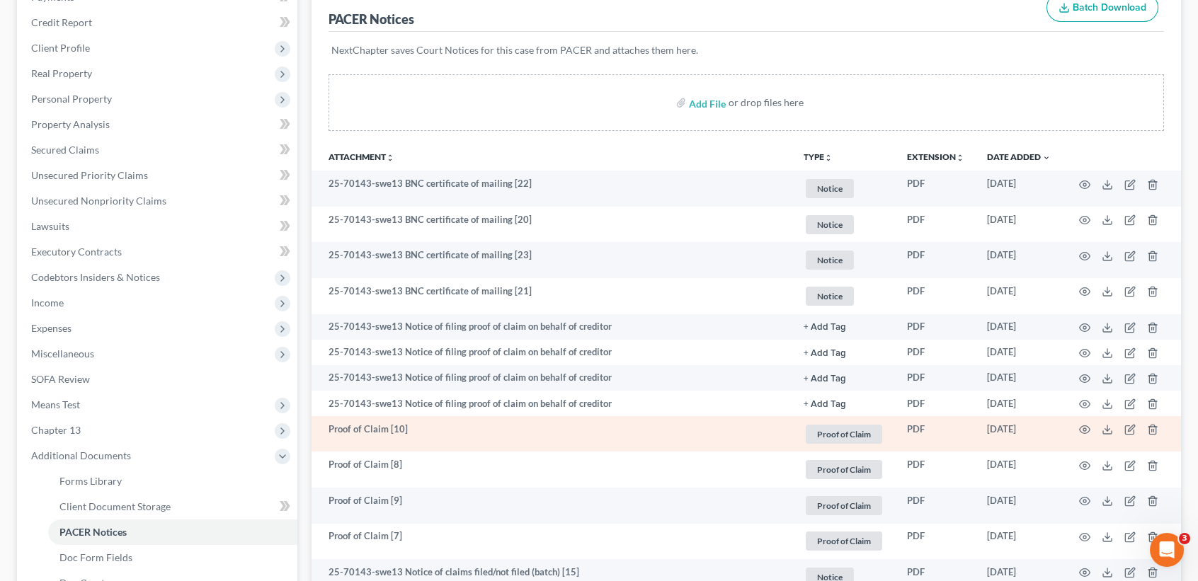
click at [1093, 429] on td at bounding box center [1121, 434] width 119 height 36
click at [1086, 430] on icon "button" at bounding box center [1084, 429] width 11 height 11
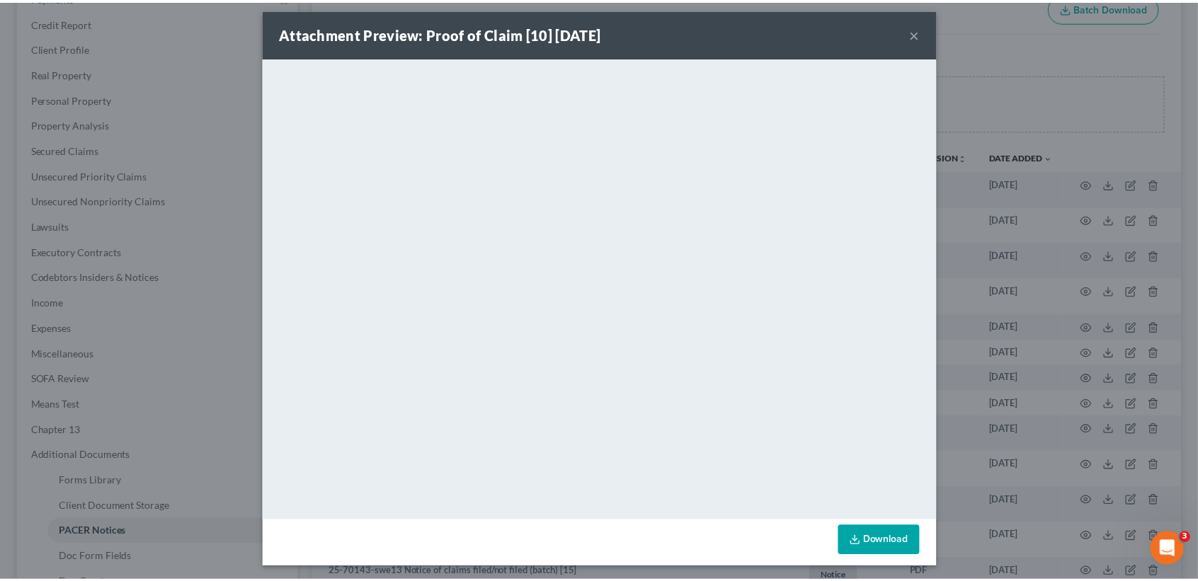
scroll to position [11, 0]
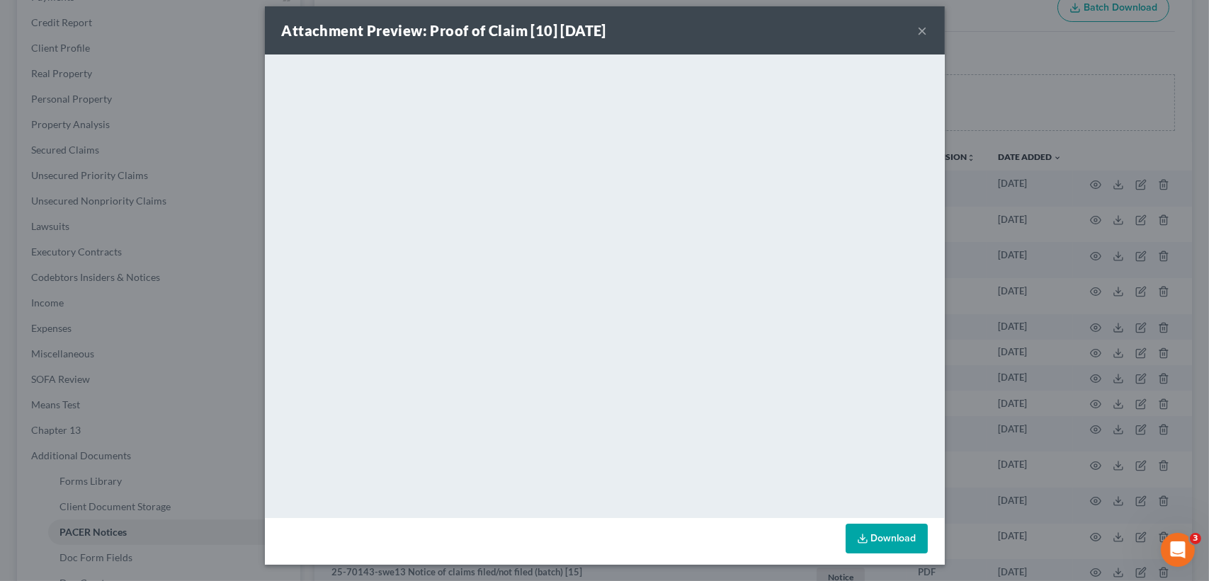
click at [918, 32] on button "×" at bounding box center [923, 30] width 10 height 17
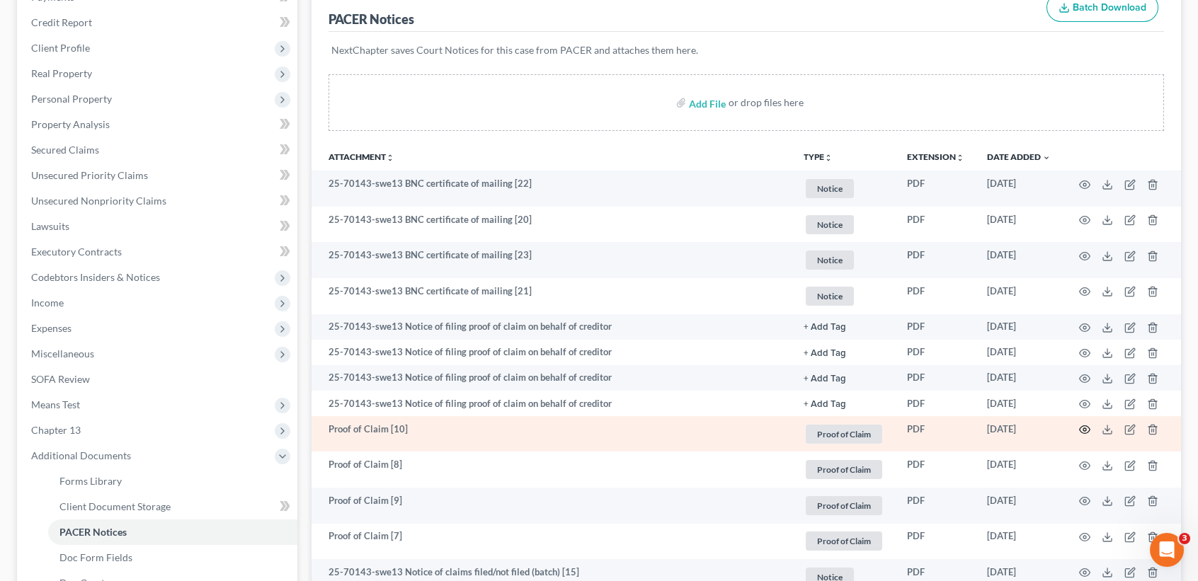
click at [1083, 430] on icon "button" at bounding box center [1084, 429] width 11 height 11
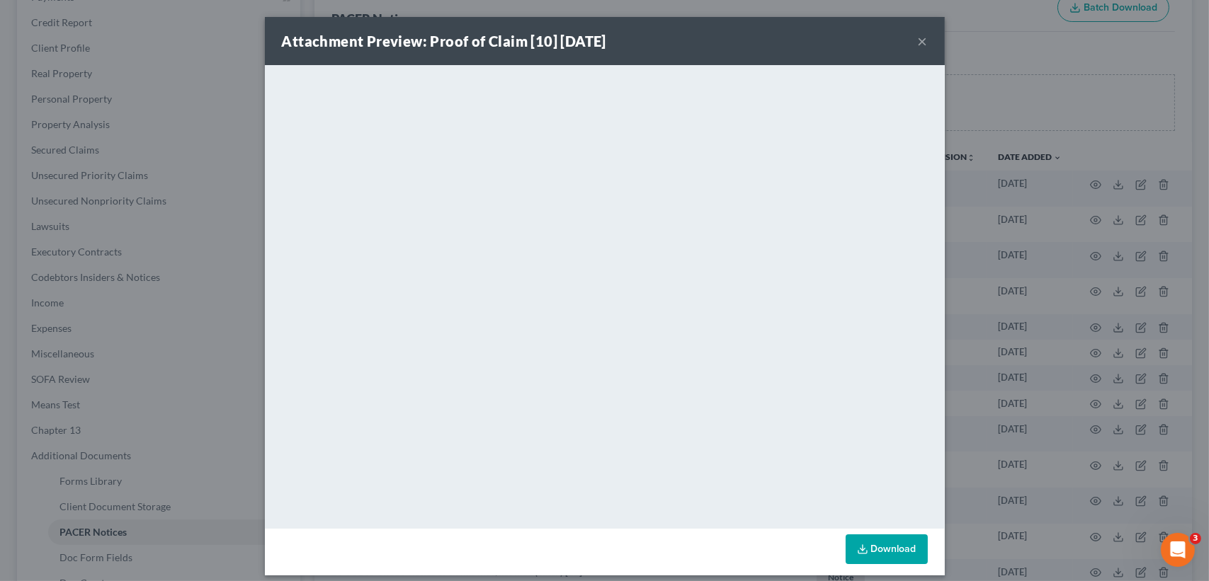
click at [918, 40] on button "×" at bounding box center [923, 41] width 10 height 17
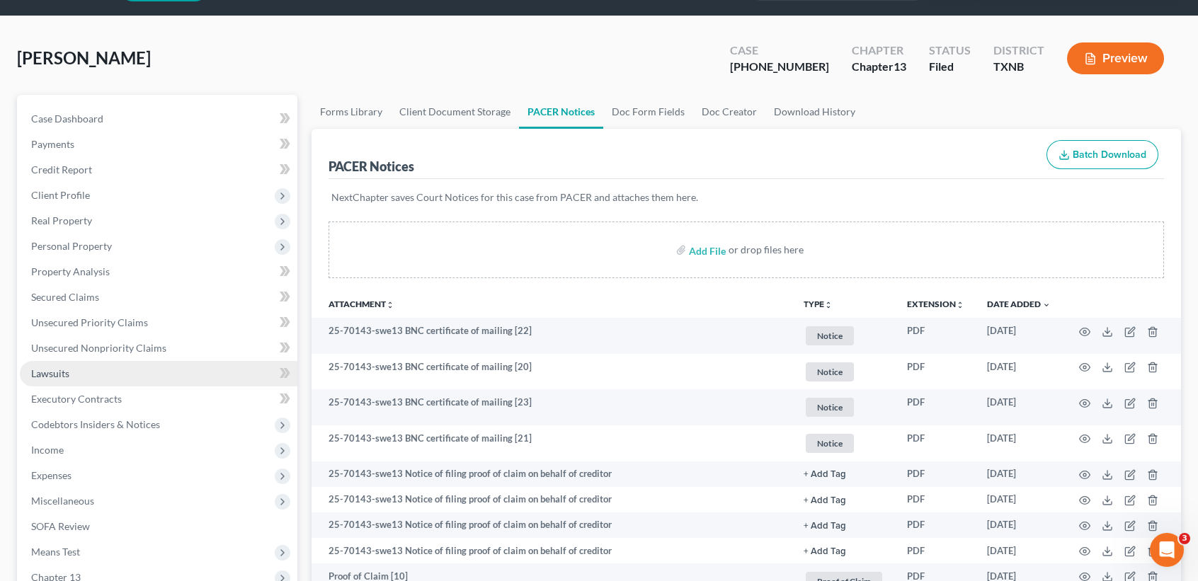
scroll to position [0, 0]
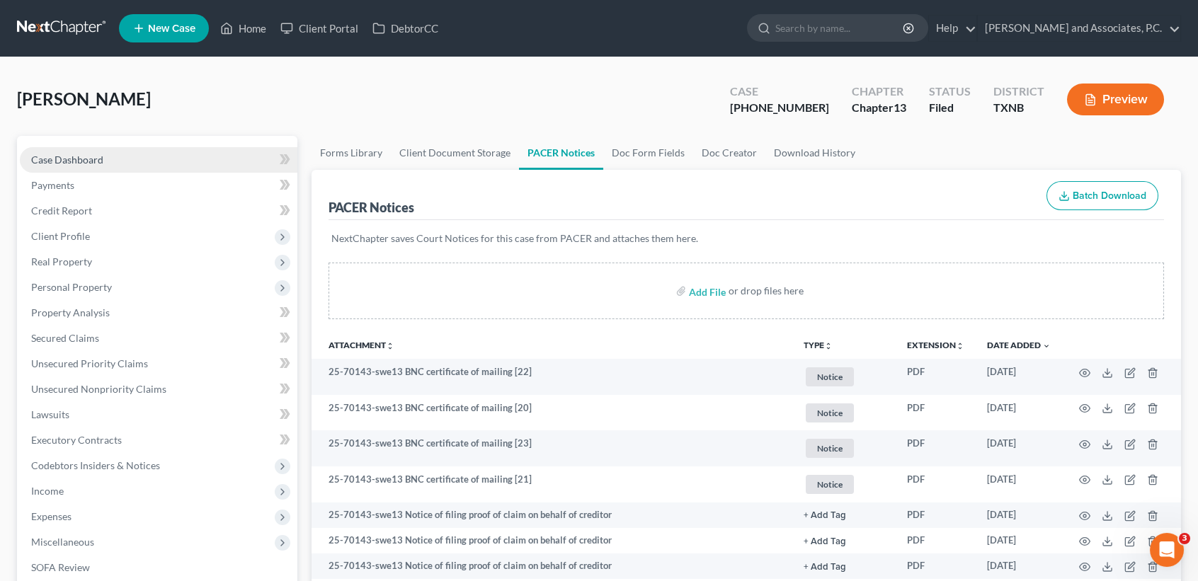
click at [76, 165] on link "Case Dashboard" at bounding box center [159, 159] width 278 height 25
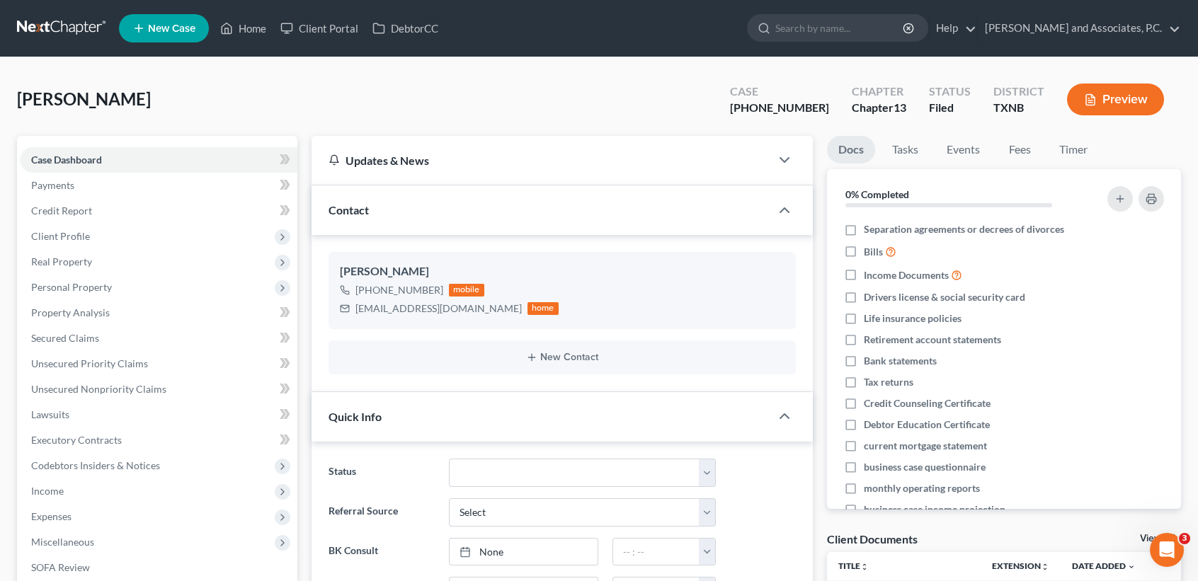
scroll to position [182, 0]
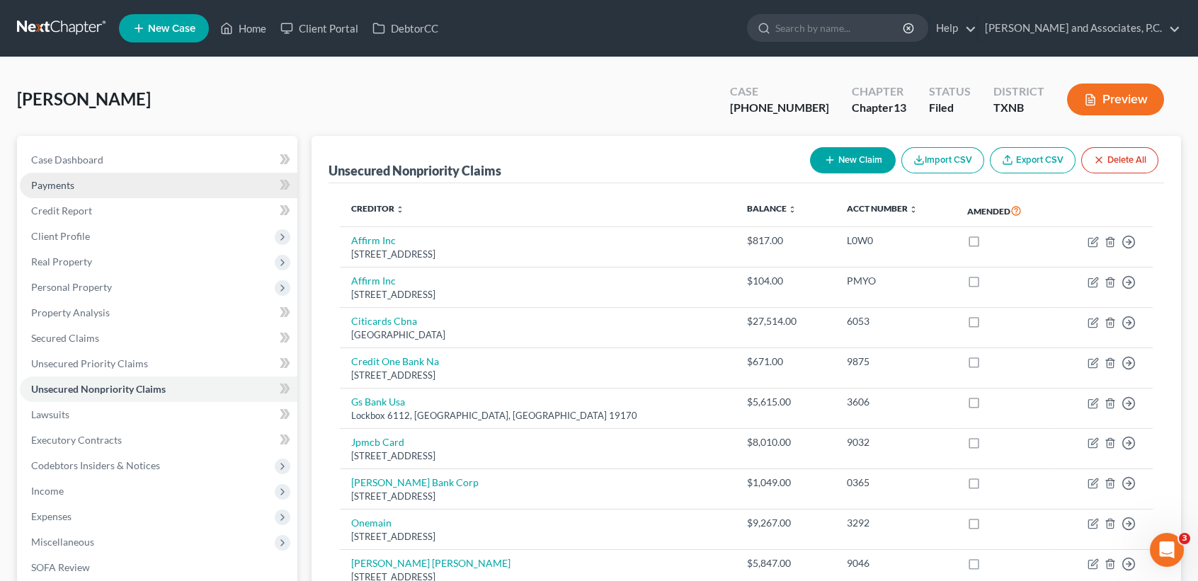
drag, startPoint x: 130, startPoint y: 91, endPoint x: 139, endPoint y: 186, distance: 95.4
click at [0, 94] on html "Home New Case Client Portal DebtorCC Monte J. White and Associates, P.C. desire…" at bounding box center [599, 432] width 1198 height 865
click at [234, 87] on div "Cummings, Kaleb Upgraded Case 24-70333-13 Chapter Chapter 13 Status Filed Distr…" at bounding box center [599, 105] width 1164 height 62
